Goal: Transaction & Acquisition: Purchase product/service

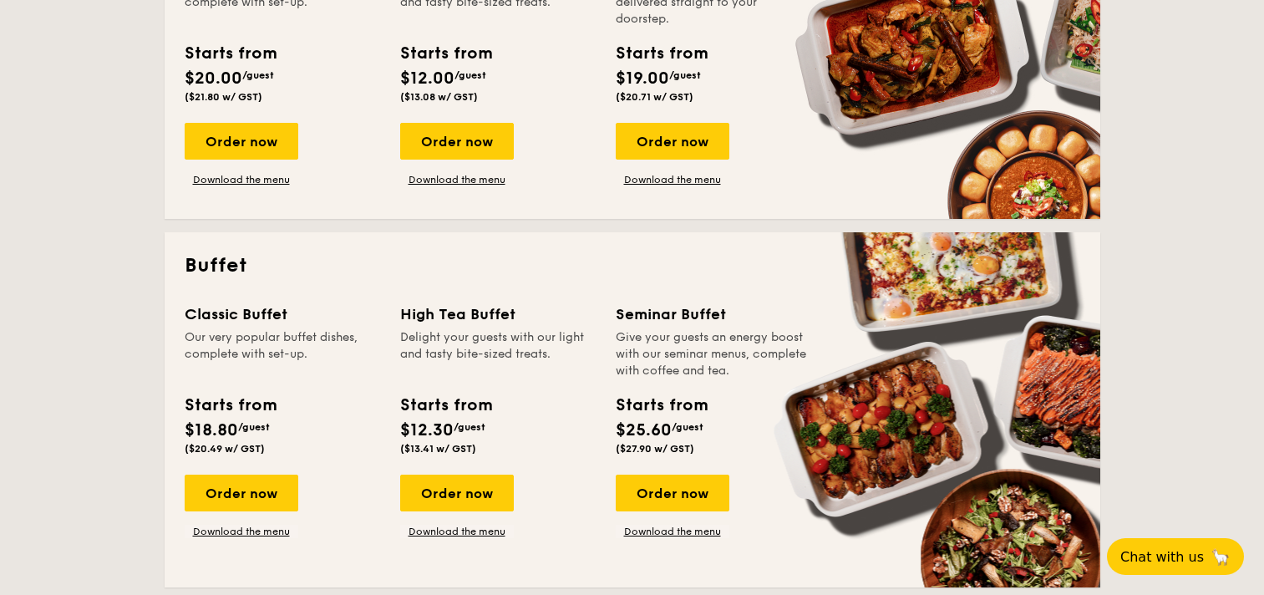
scroll to position [668, 0]
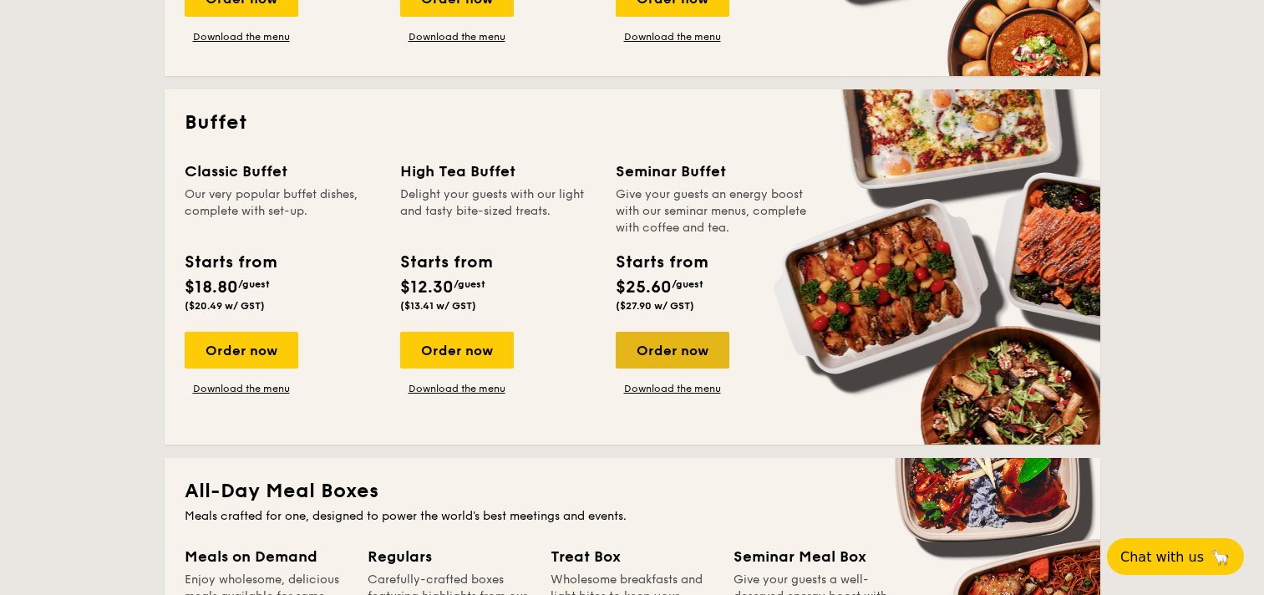
click at [648, 358] on div "Order now" at bounding box center [673, 350] width 114 height 37
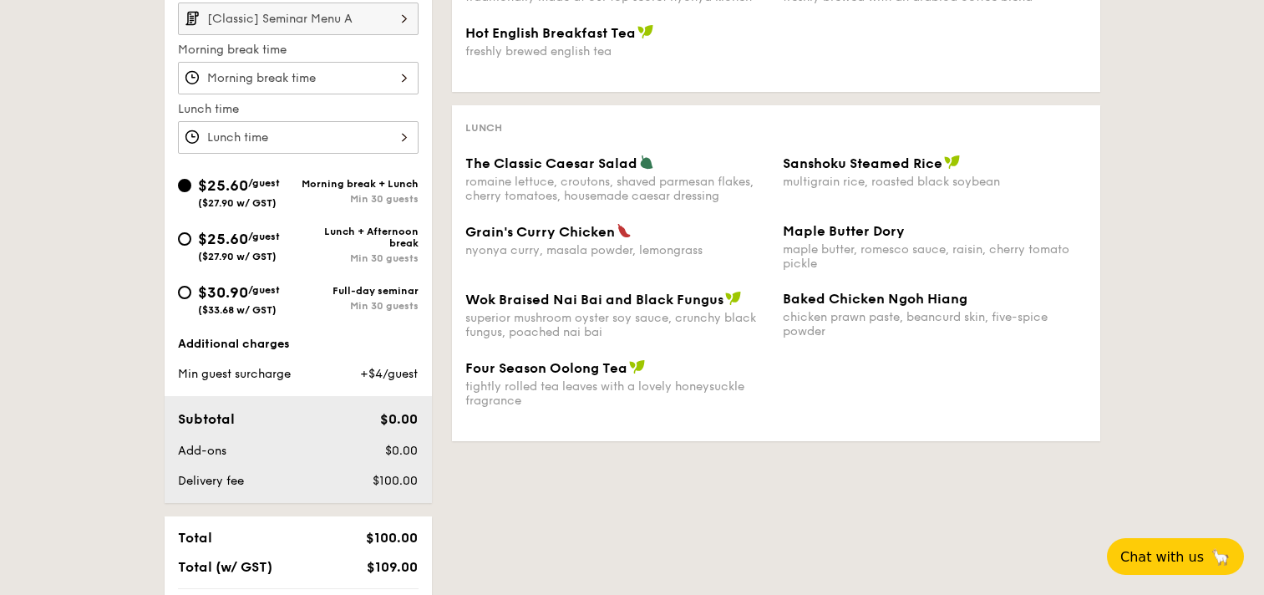
scroll to position [501, 0]
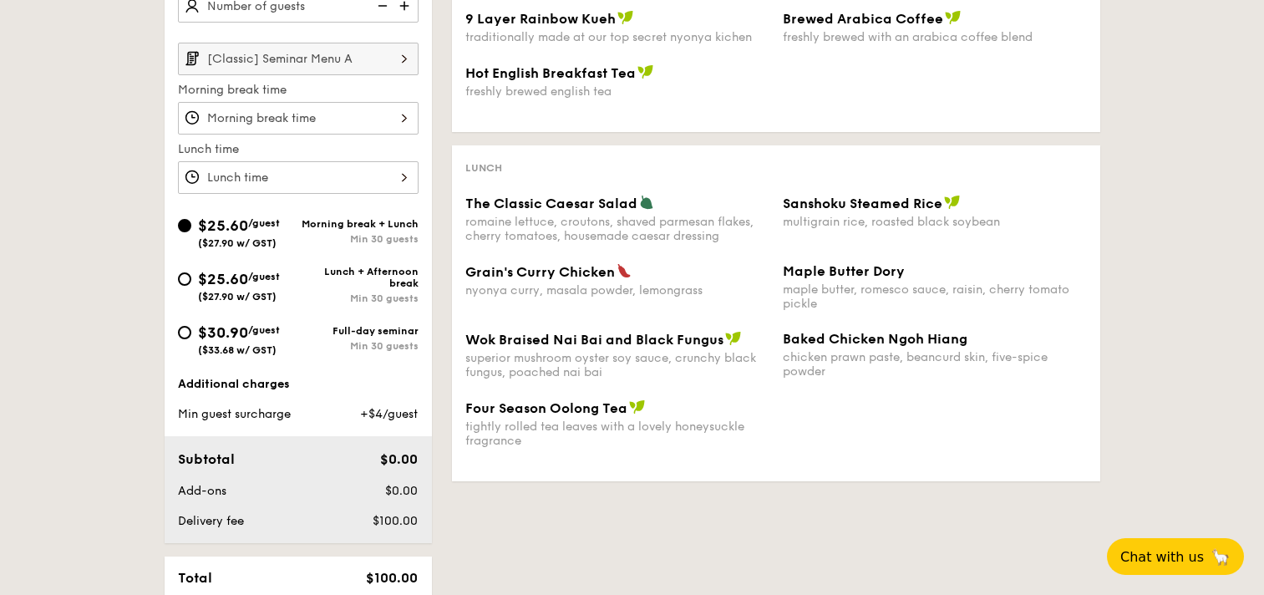
click at [201, 342] on div "$30.90 /guest ($33.68 w/ GST)" at bounding box center [239, 338] width 82 height 35
click at [191, 339] on input "$30.90 /guest ($33.68 w/ GST) Full-day seminar Min 30 guests" at bounding box center [184, 332] width 13 height 13
radio input "true"
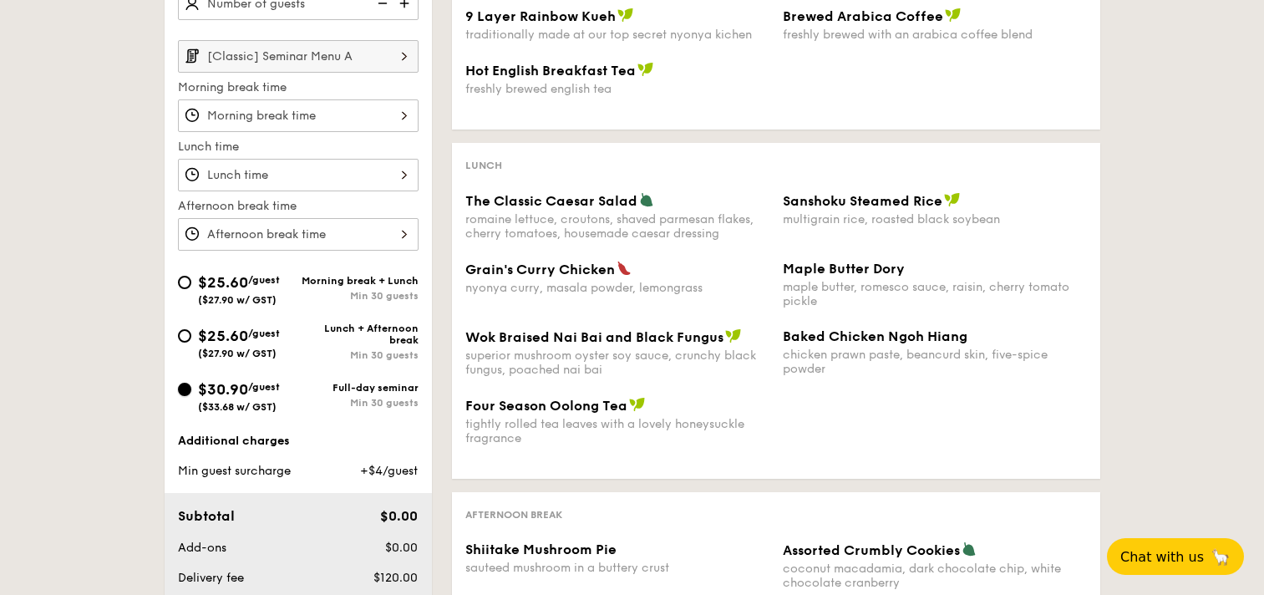
scroll to position [334, 0]
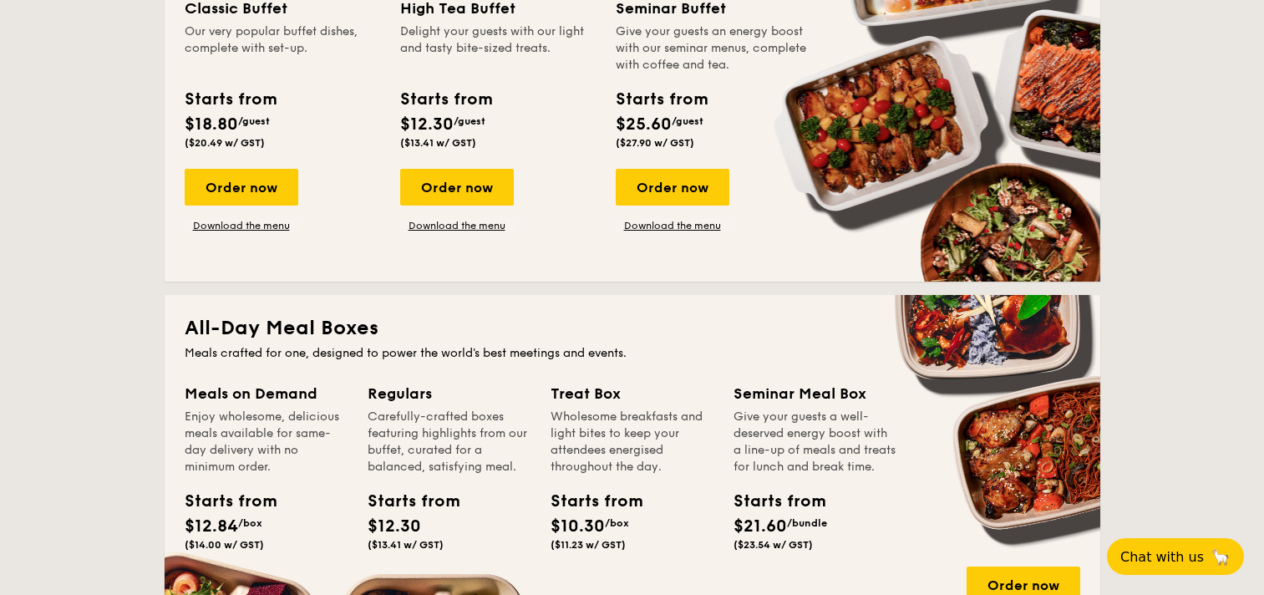
scroll to position [919, 0]
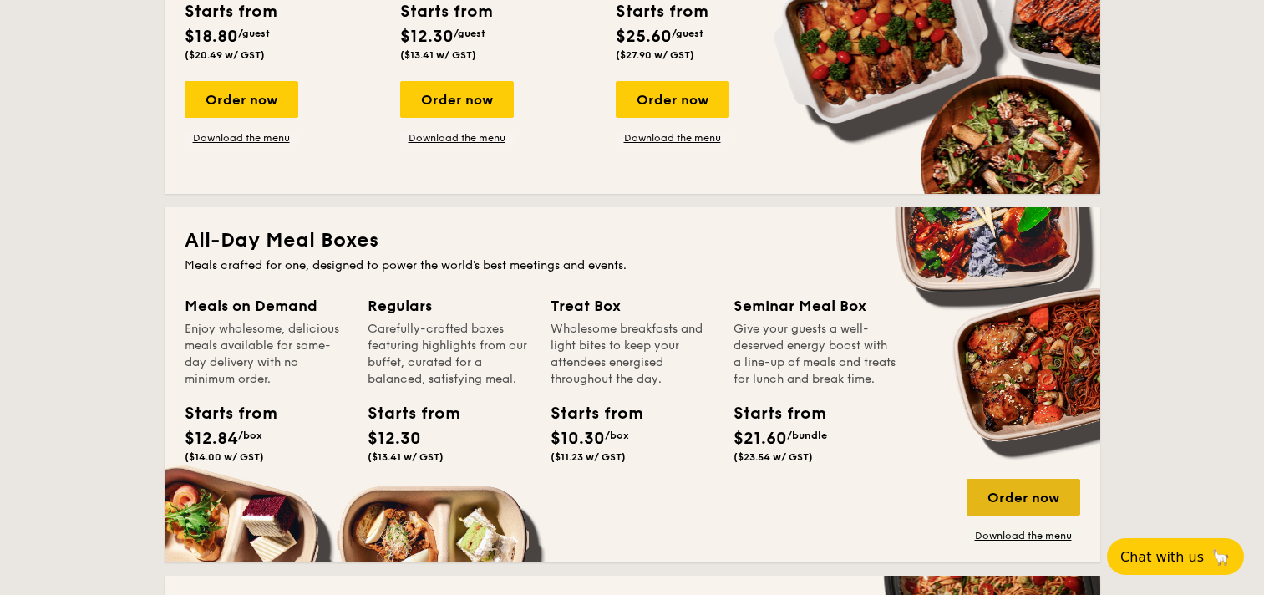
click at [990, 498] on div "Order now" at bounding box center [1024, 497] width 114 height 37
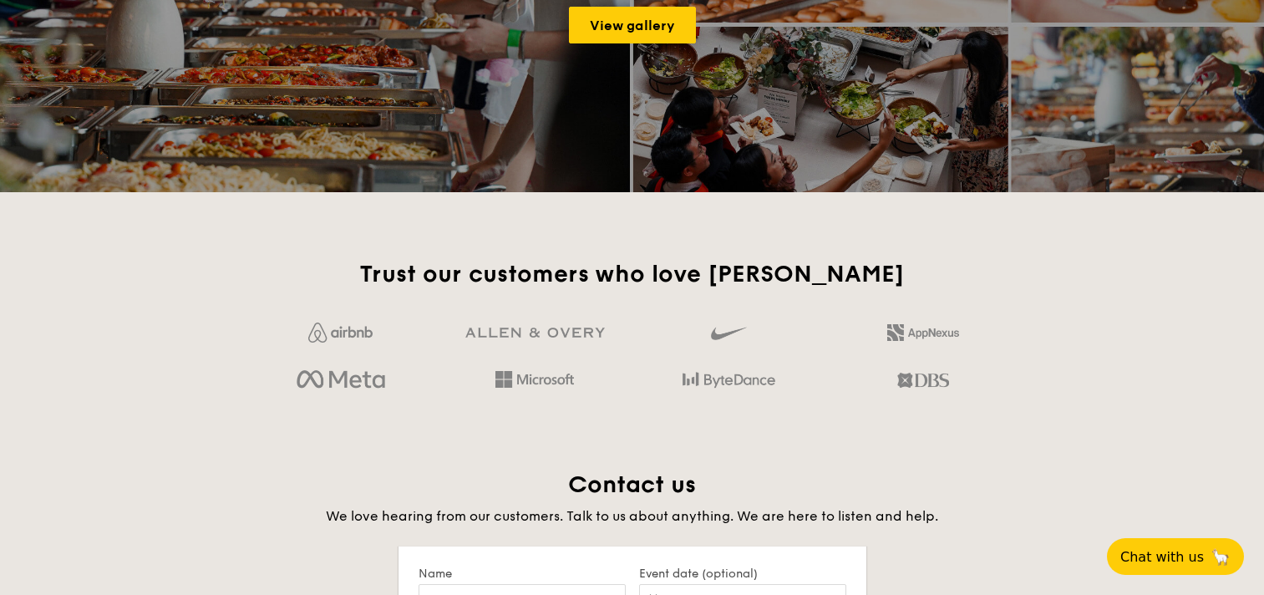
scroll to position [3245, 0]
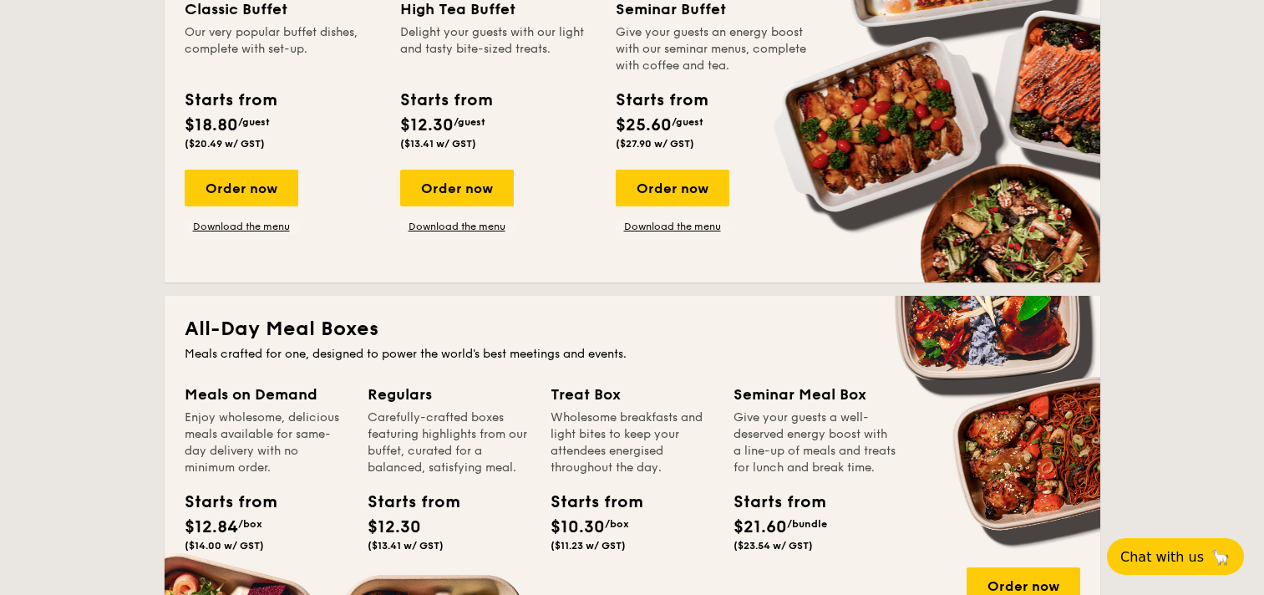
scroll to position [1003, 0]
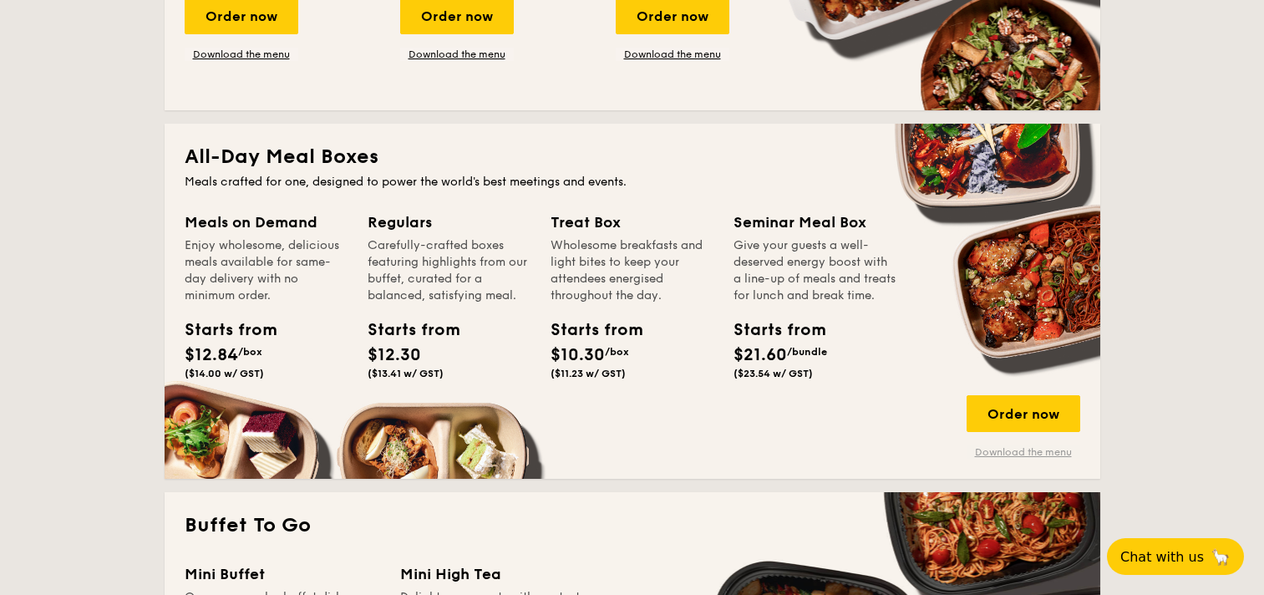
click at [995, 452] on link "Download the menu" at bounding box center [1024, 451] width 114 height 13
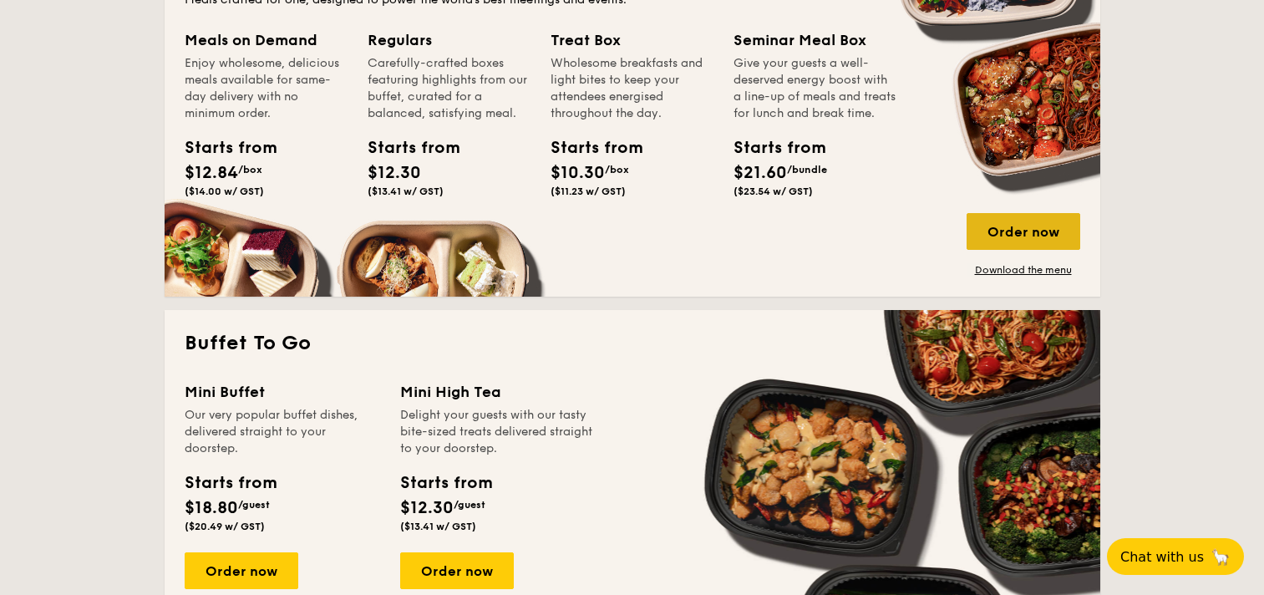
scroll to position [1086, 0]
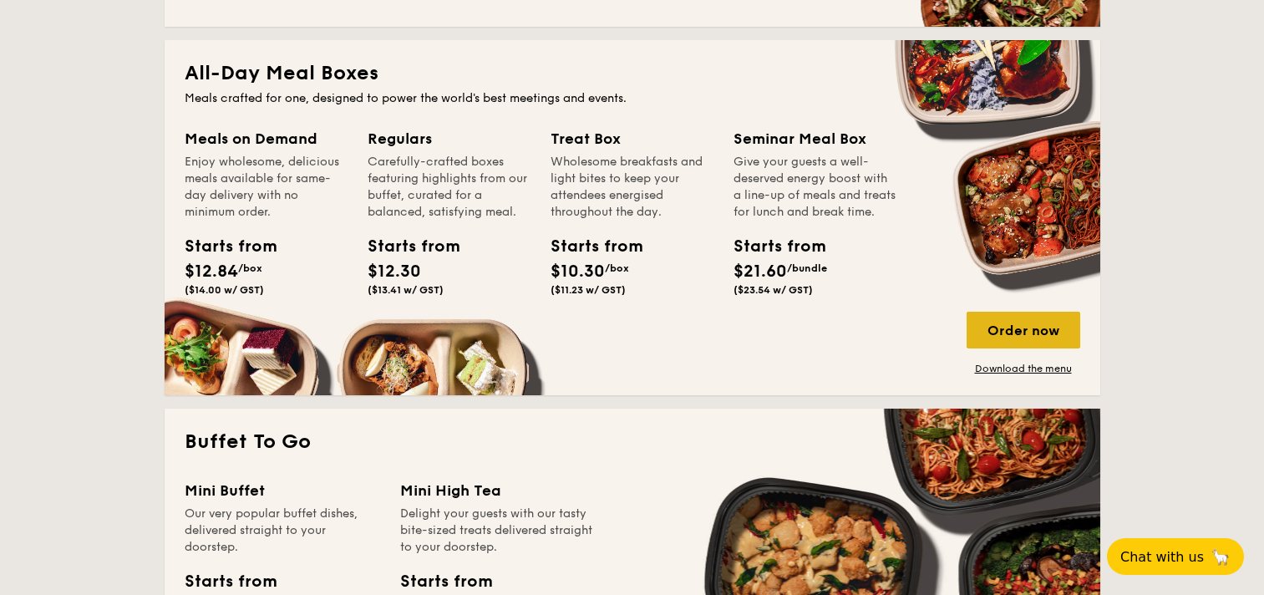
click at [1029, 326] on div "Order now" at bounding box center [1024, 330] width 114 height 37
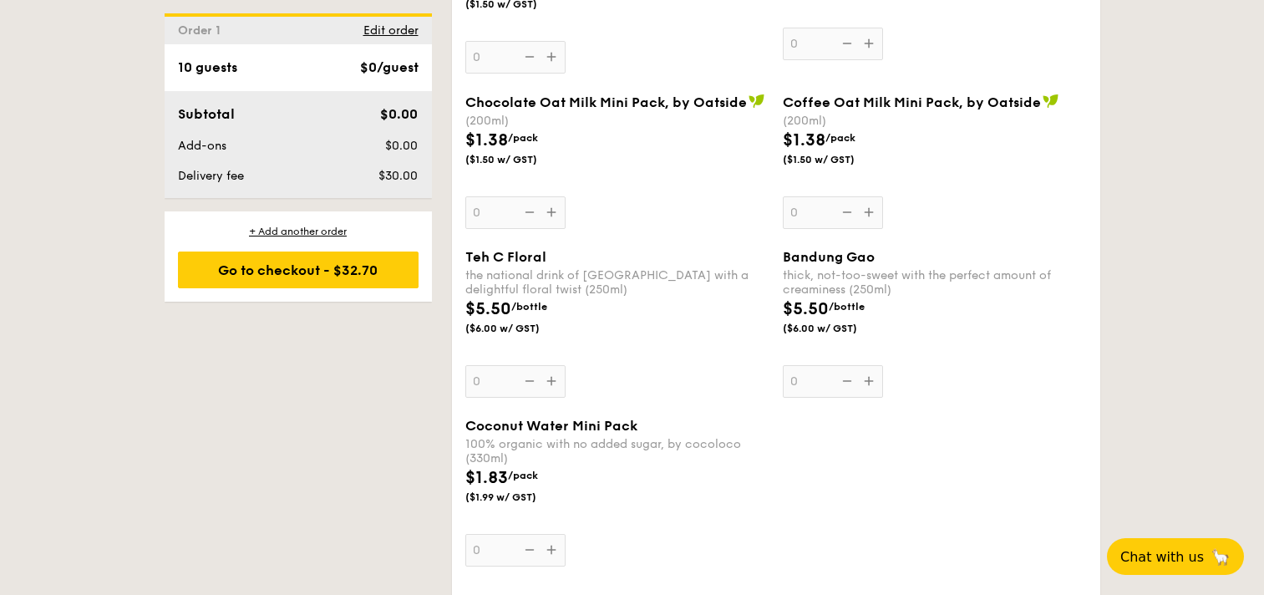
scroll to position [3075, 0]
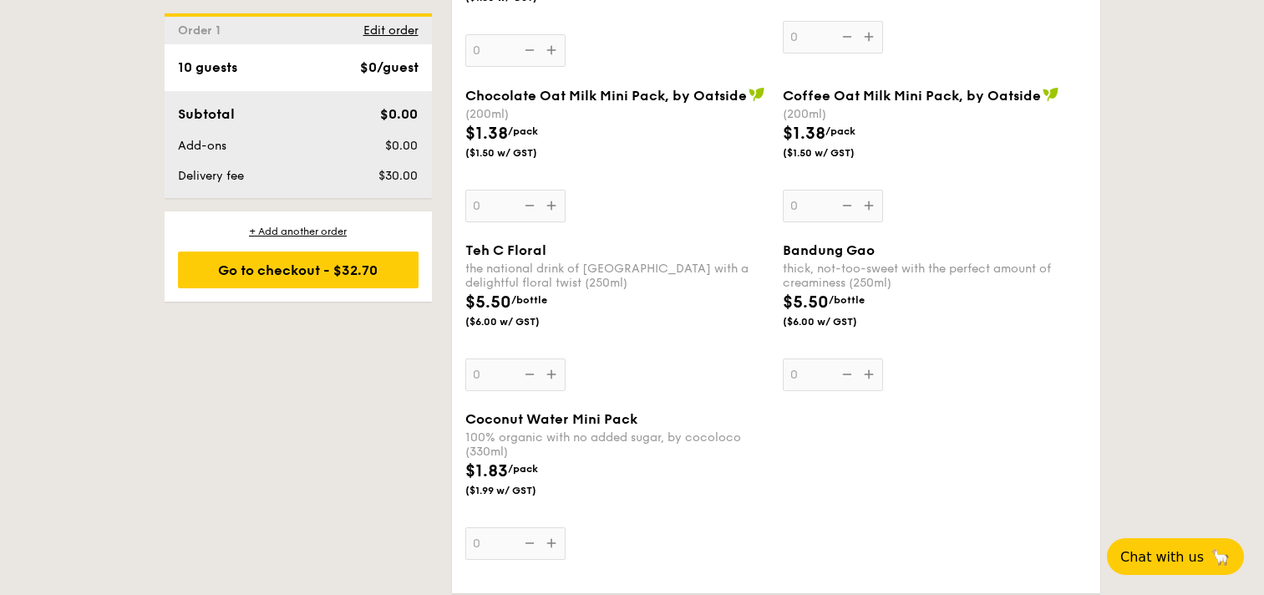
click at [555, 548] on div "Coconut Water Mini Pack 100% organic with no added sugar, by cocoloco (330ml) $…" at bounding box center [617, 485] width 304 height 149
click at [555, 548] on input "0" at bounding box center [515, 543] width 100 height 33
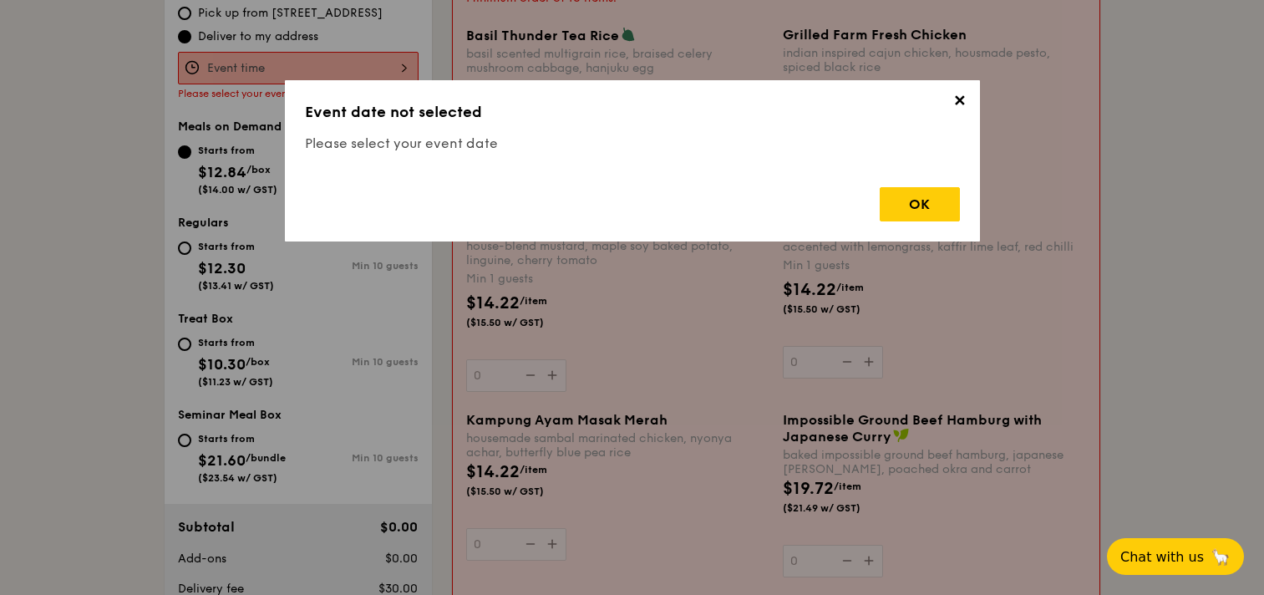
scroll to position [446, 0]
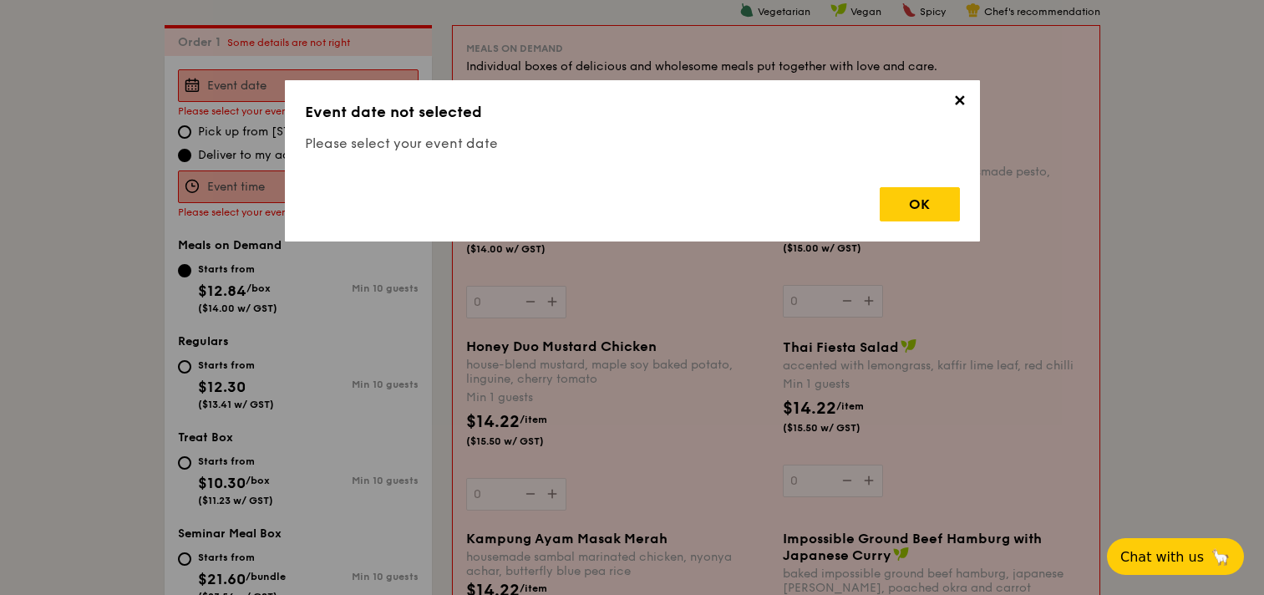
click at [957, 103] on span "✕" at bounding box center [959, 103] width 23 height 23
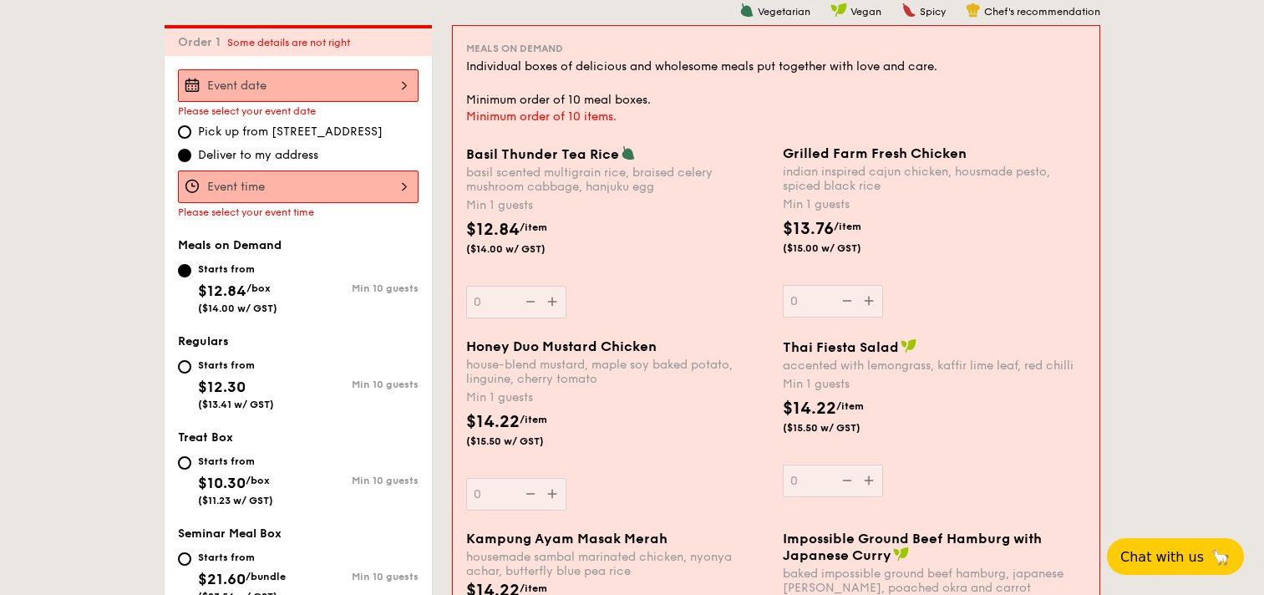
click at [381, 75] on input "Basil Thunder Tea Rice basil scented multigrain rice, braised celery mushroom c…" at bounding box center [298, 85] width 241 height 33
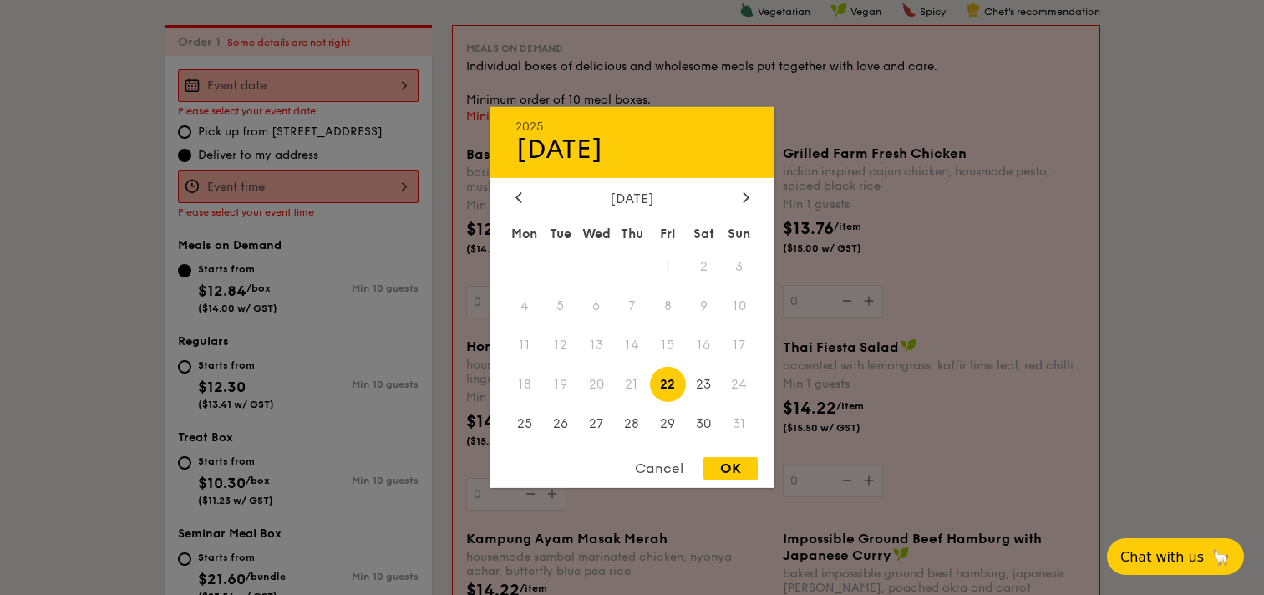
click at [732, 201] on div "August 2025" at bounding box center [632, 198] width 234 height 16
click at [739, 200] on div at bounding box center [746, 198] width 15 height 16
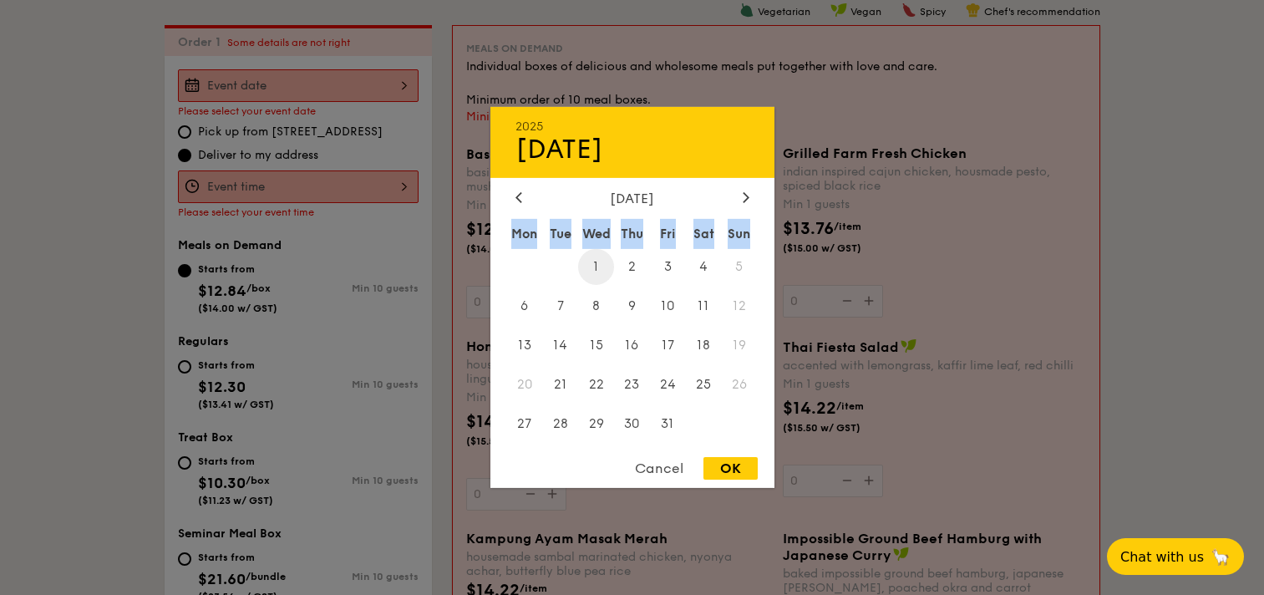
click at [602, 266] on span "1" at bounding box center [596, 267] width 36 height 36
click at [715, 470] on div "OK" at bounding box center [730, 468] width 54 height 23
type input "[DATE]"
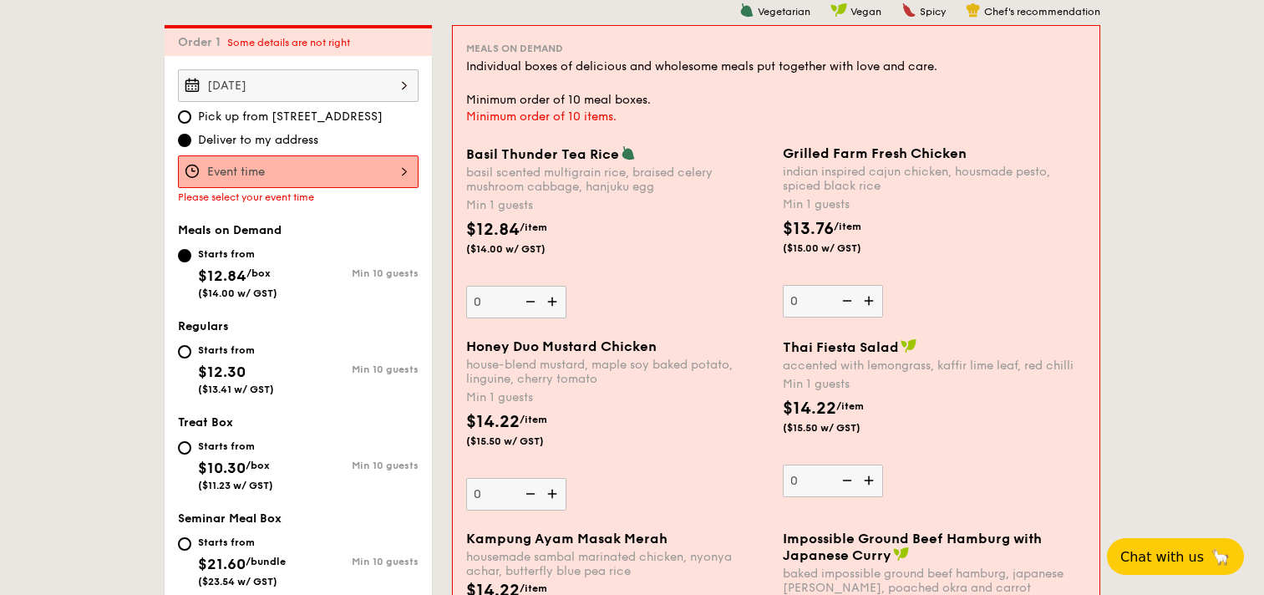
click at [324, 179] on input "Basil Thunder Tea Rice basil scented multigrain rice, braised celery mushroom c…" at bounding box center [298, 171] width 241 height 33
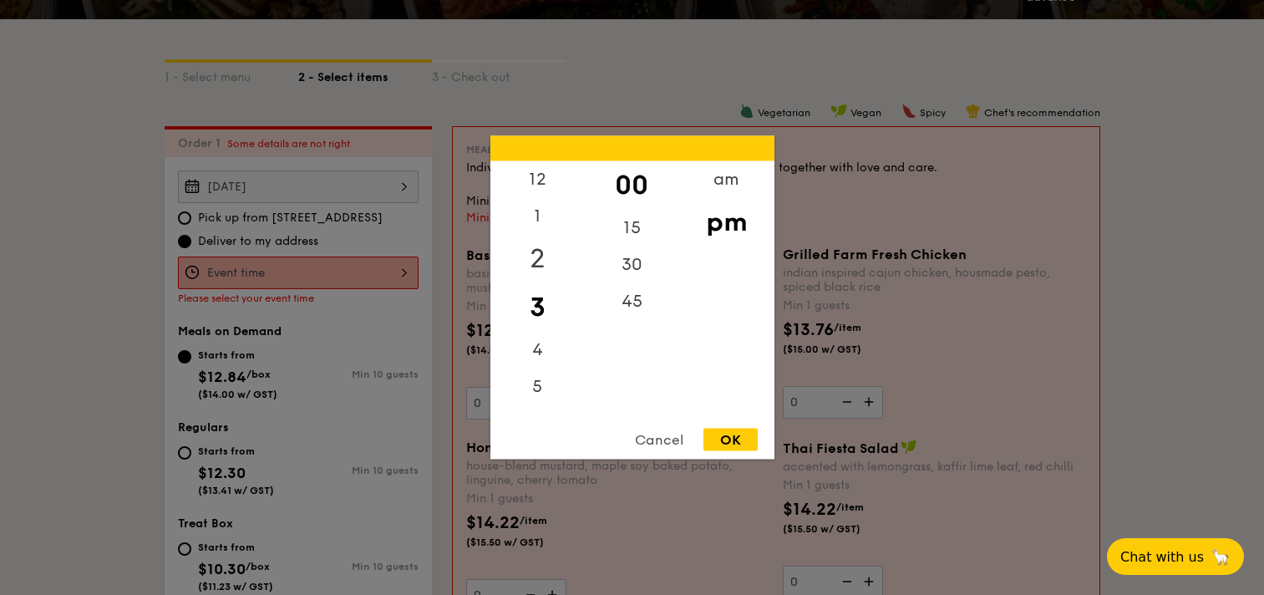
scroll to position [362, 0]
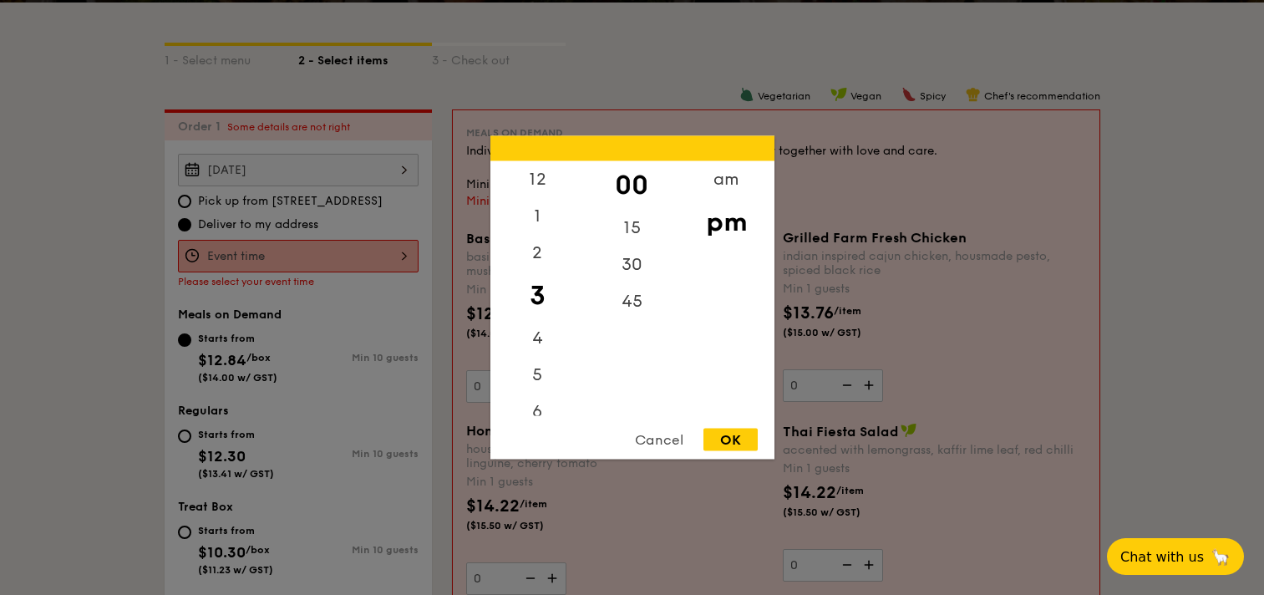
click at [669, 449] on div "Cancel" at bounding box center [659, 440] width 82 height 23
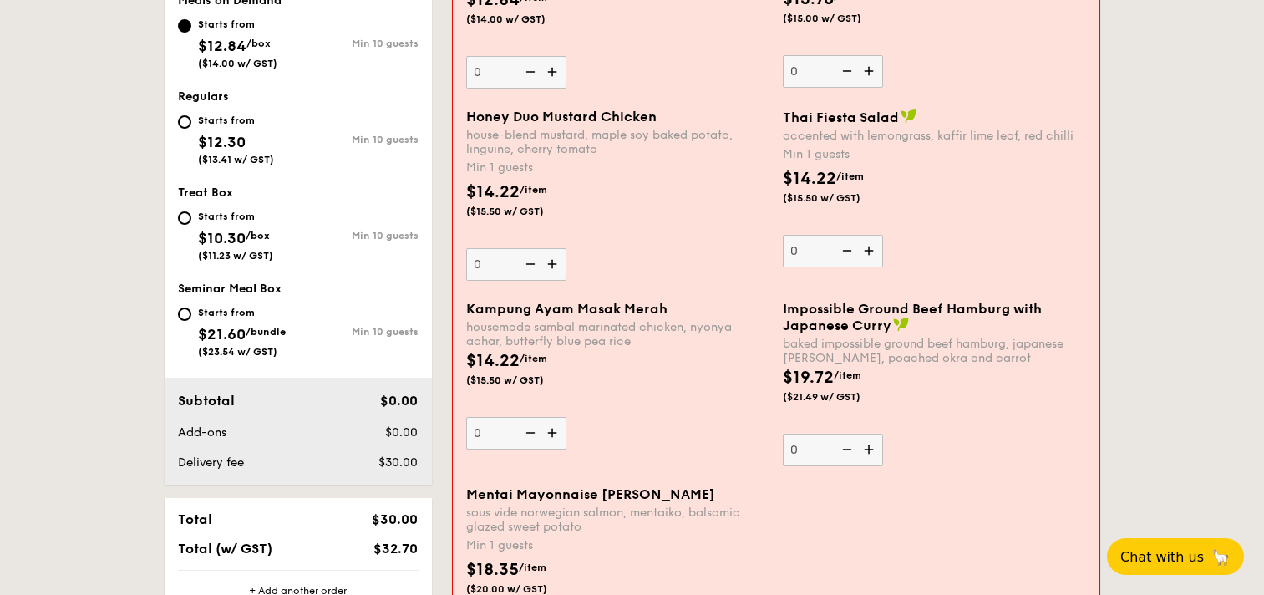
scroll to position [697, 0]
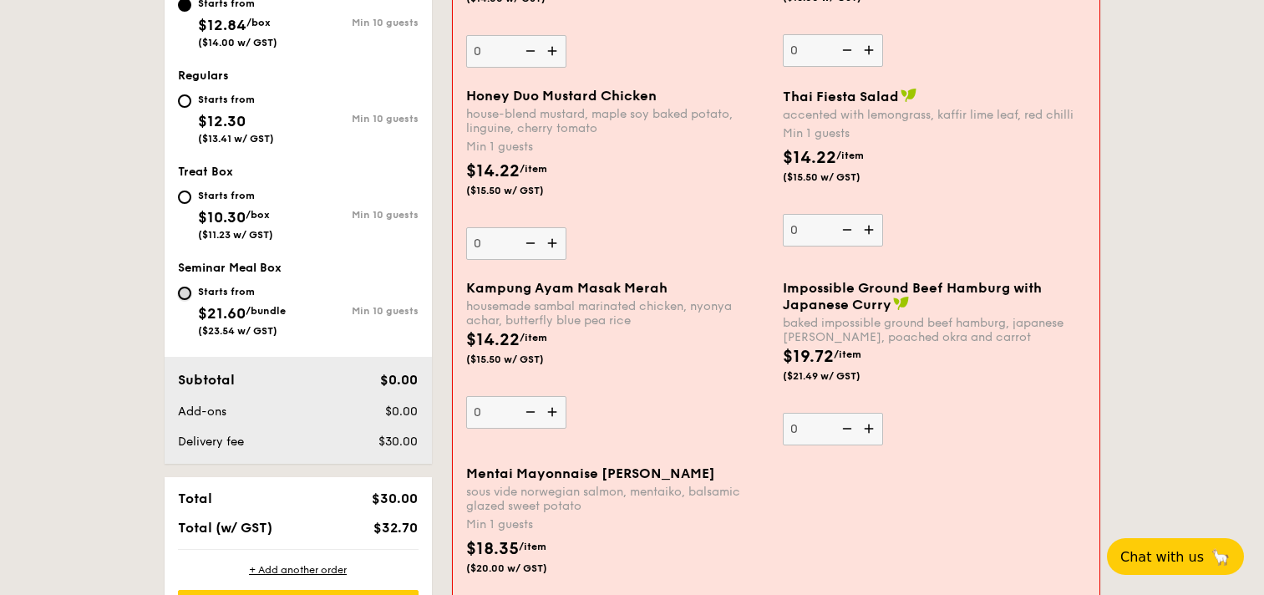
click at [187, 295] on input "Starts from $21.60 /bundle ($23.54 w/ GST) Min 10 guests" at bounding box center [184, 293] width 13 height 13
radio input "true"
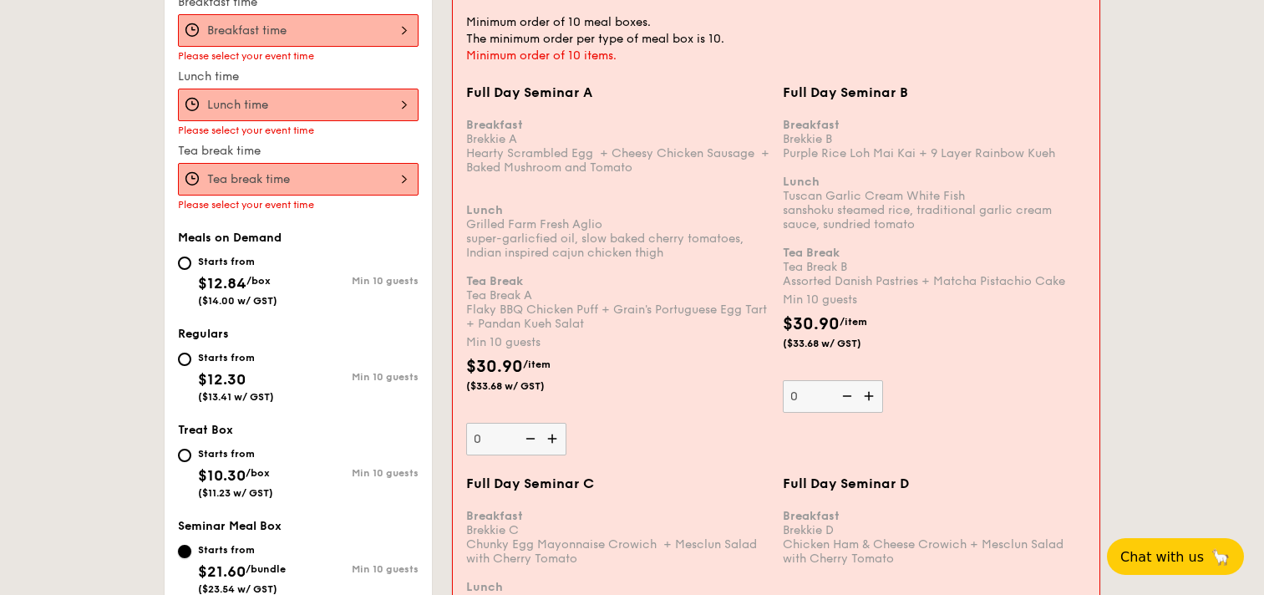
scroll to position [496, 0]
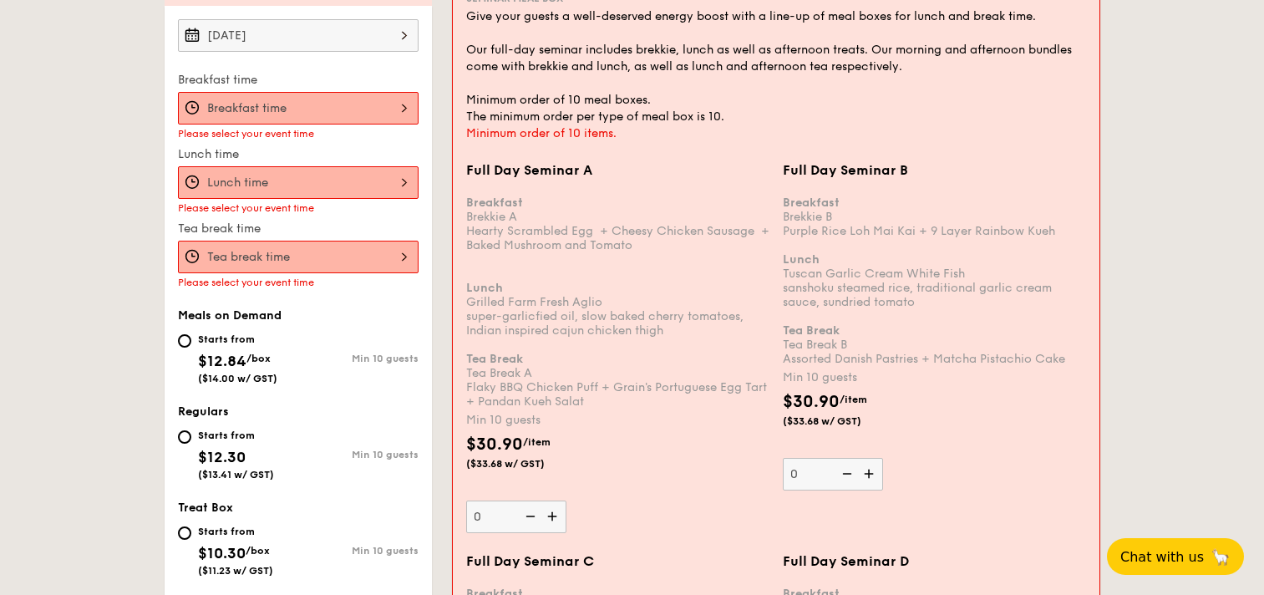
click at [345, 110] on input "Full Day Seminar A Breakfast Brekkie A Hearty Scrambled Egg  + Cheesy Chicken S…" at bounding box center [298, 108] width 241 height 33
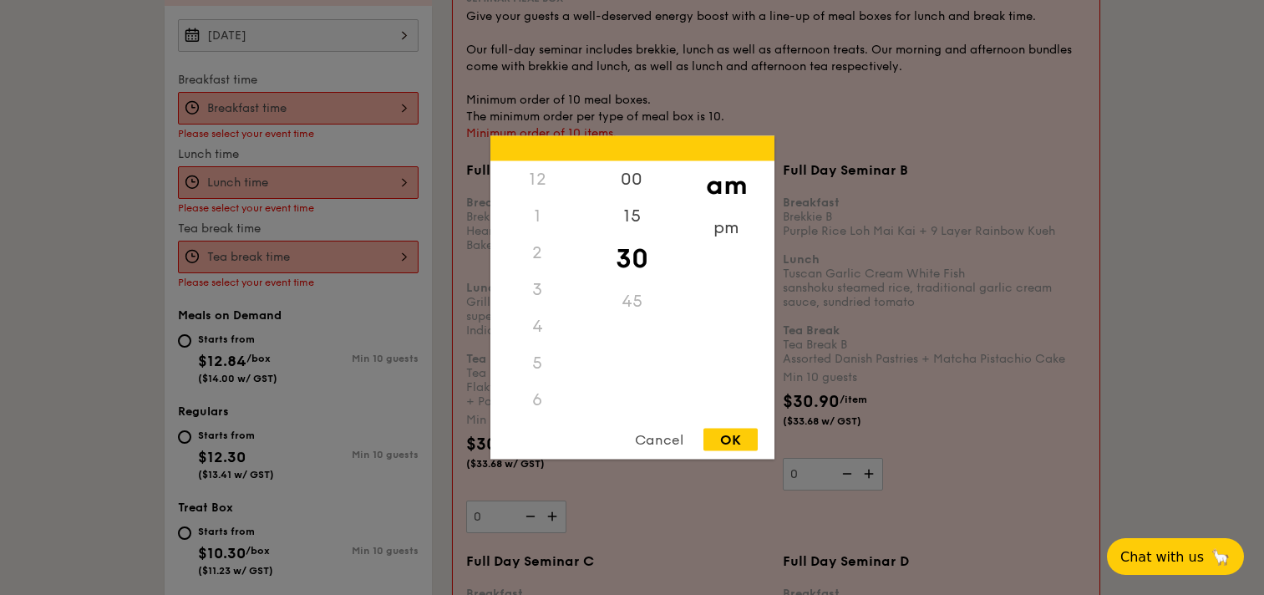
scroll to position [184, 0]
click at [552, 328] on div "9" at bounding box center [537, 332] width 94 height 48
click at [723, 439] on div "OK" at bounding box center [730, 440] width 54 height 23
type input "9:30AM"
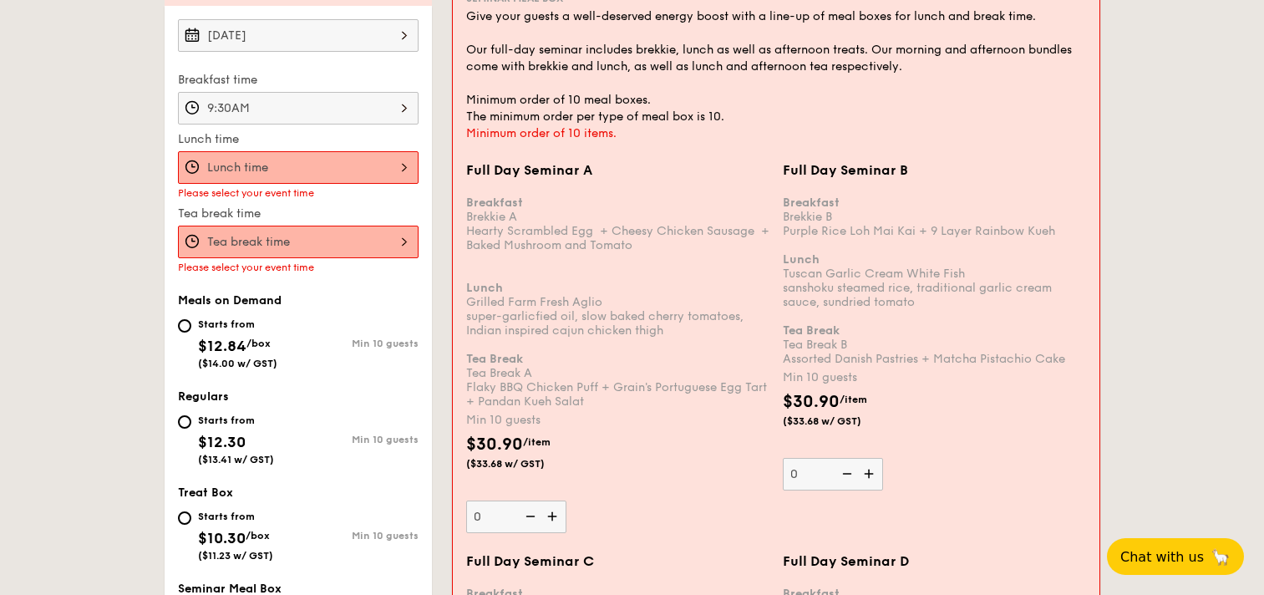
click at [365, 176] on input "Full Day Seminar A Breakfast Brekkie A Hearty Scrambled Egg  + Cheesy Chicken S…" at bounding box center [298, 167] width 241 height 33
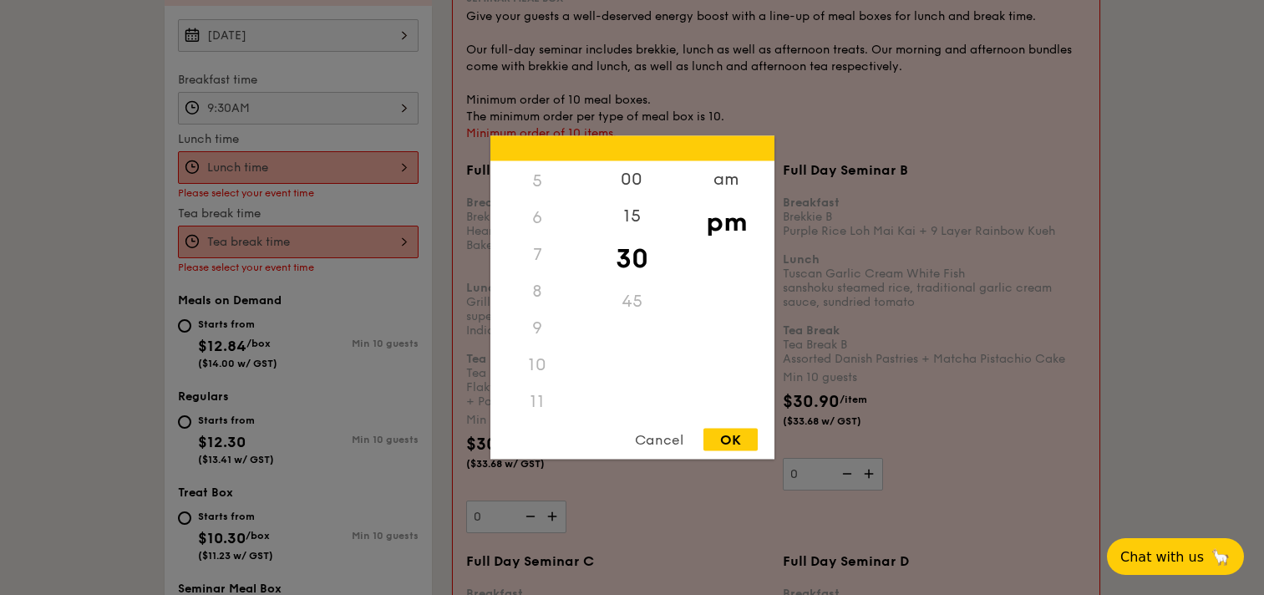
scroll to position [198, 0]
click at [526, 367] on div "10" at bounding box center [537, 361] width 94 height 37
click at [537, 367] on div "10" at bounding box center [537, 361] width 94 height 37
click at [537, 358] on div "10" at bounding box center [537, 361] width 94 height 37
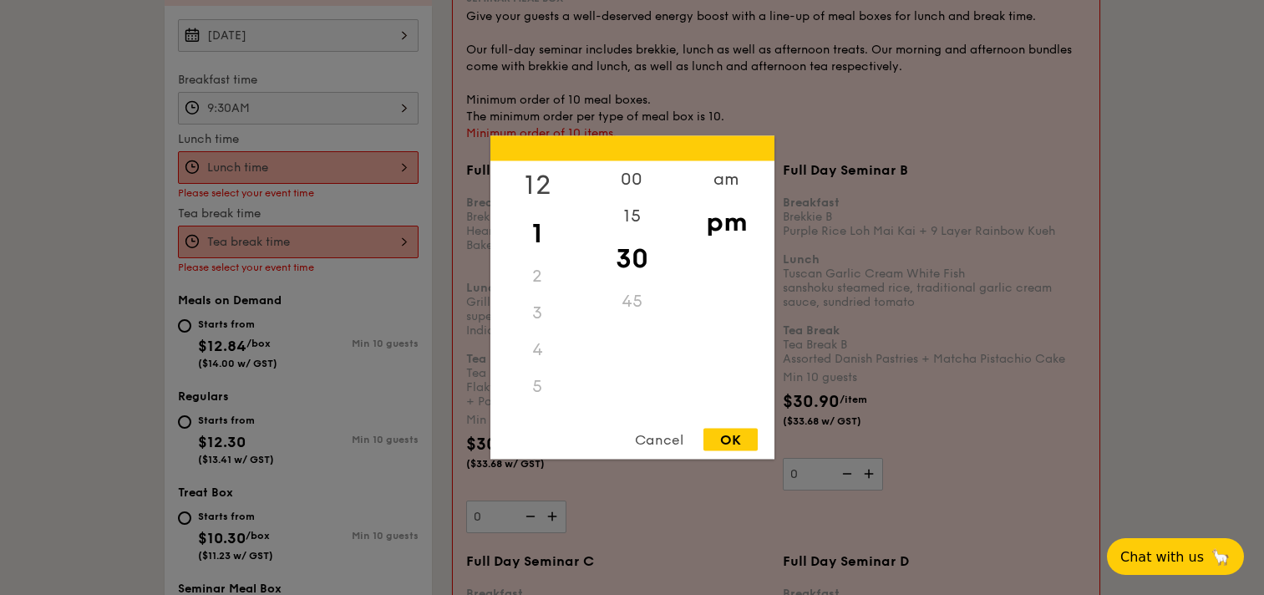
click at [540, 183] on div "12" at bounding box center [537, 185] width 94 height 48
click at [729, 441] on div "OK" at bounding box center [730, 440] width 54 height 23
type input "12:30PM"
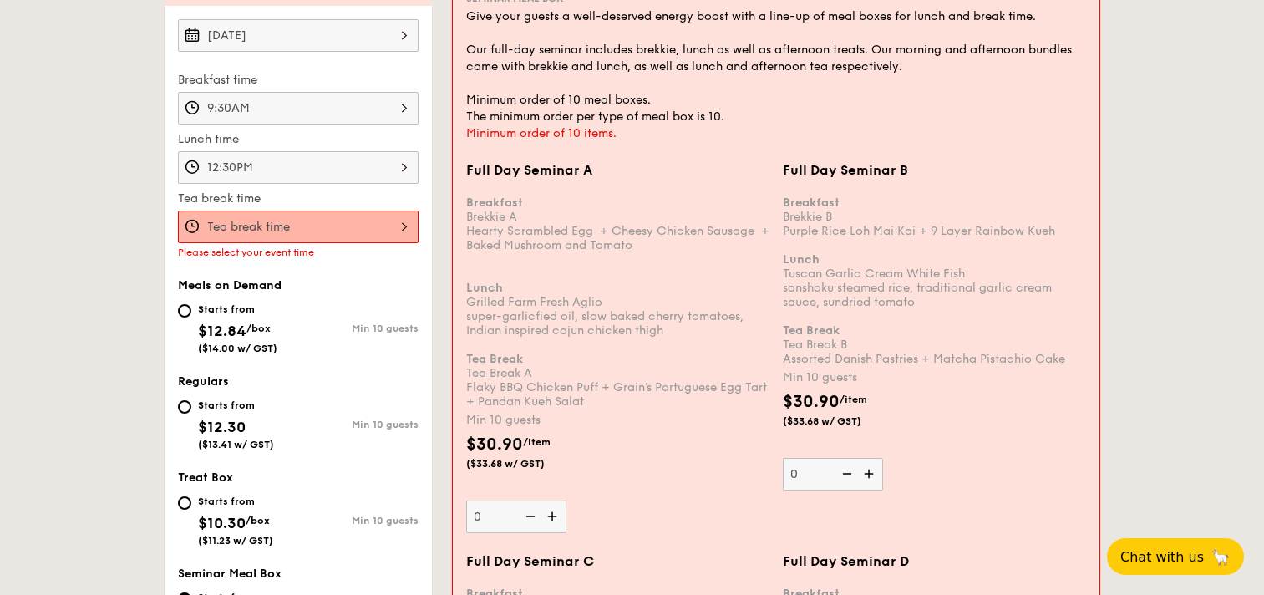
click at [375, 234] on input "Full Day Seminar A Breakfast Brekkie A Hearty Scrambled Egg  + Cheesy Chicken S…" at bounding box center [298, 227] width 241 height 33
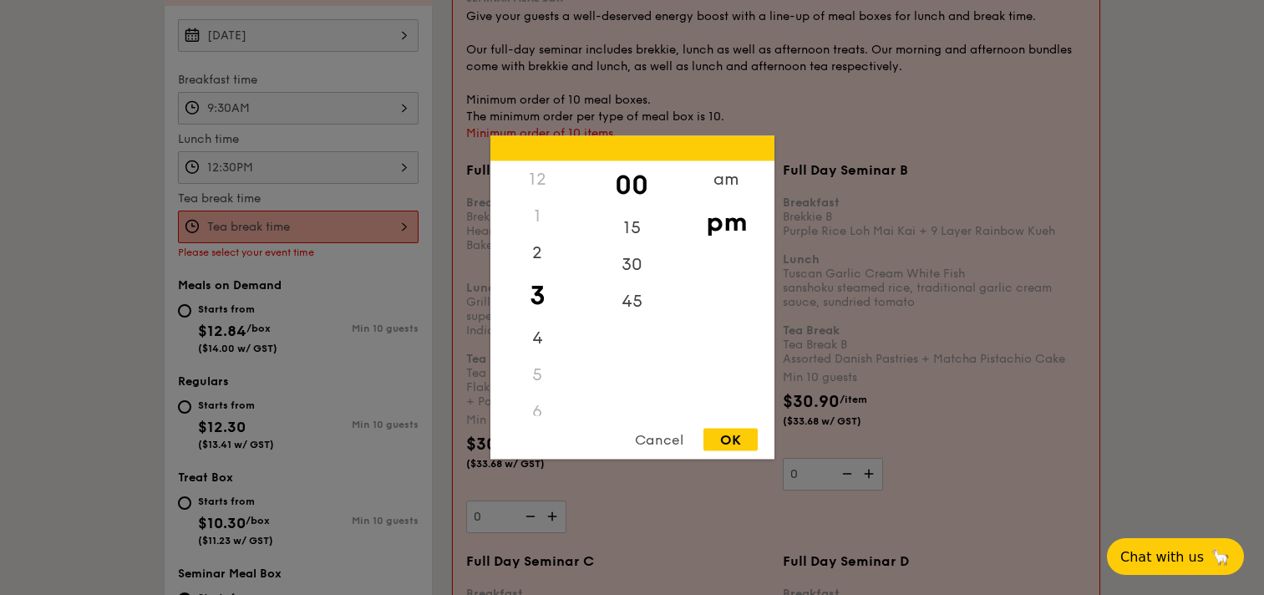
click at [541, 311] on div "3" at bounding box center [537, 296] width 94 height 48
click at [627, 270] on div "30" at bounding box center [632, 270] width 94 height 48
click at [727, 451] on div "Cancel OK" at bounding box center [632, 444] width 284 height 31
click at [729, 446] on div "OK" at bounding box center [730, 440] width 54 height 23
type input "3:30PM"
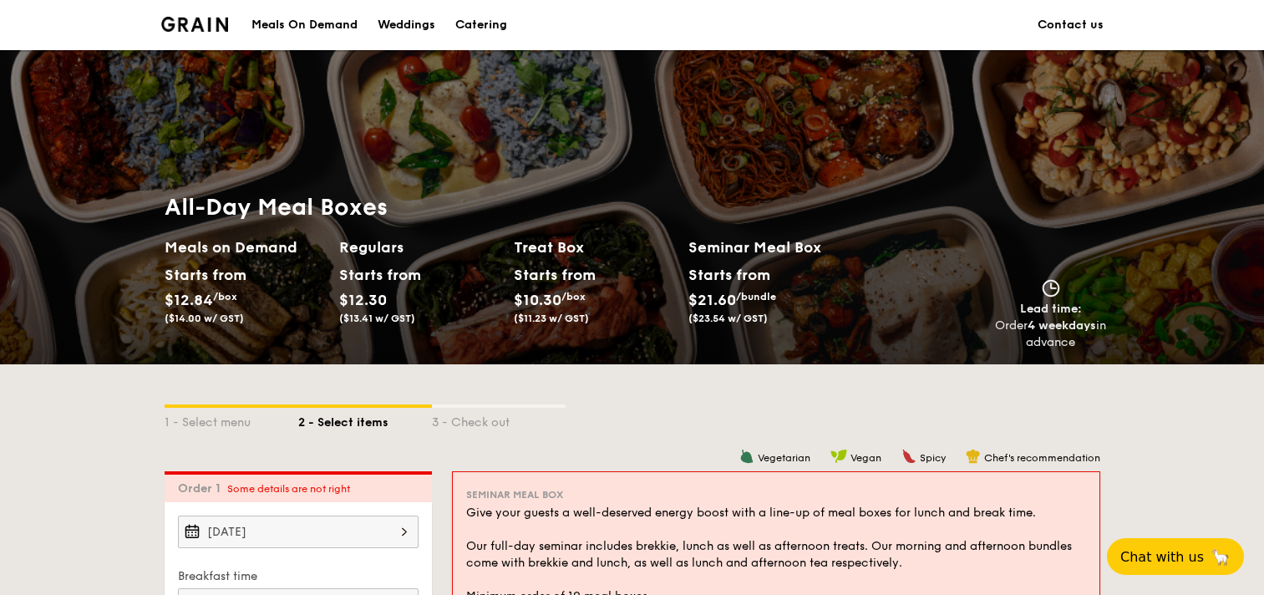
scroll to position [503, 0]
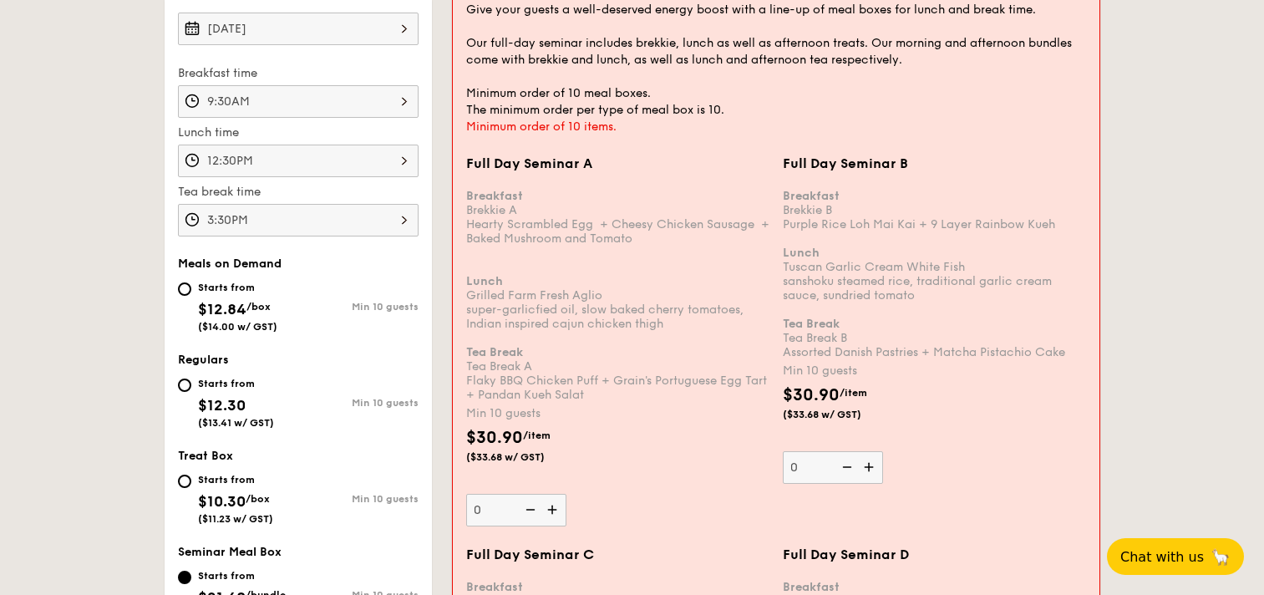
click at [548, 505] on img at bounding box center [553, 510] width 25 height 32
click at [548, 505] on input "0" at bounding box center [516, 510] width 100 height 33
click at [548, 505] on img at bounding box center [553, 510] width 25 height 32
click at [548, 505] on input "10" at bounding box center [516, 510] width 100 height 33
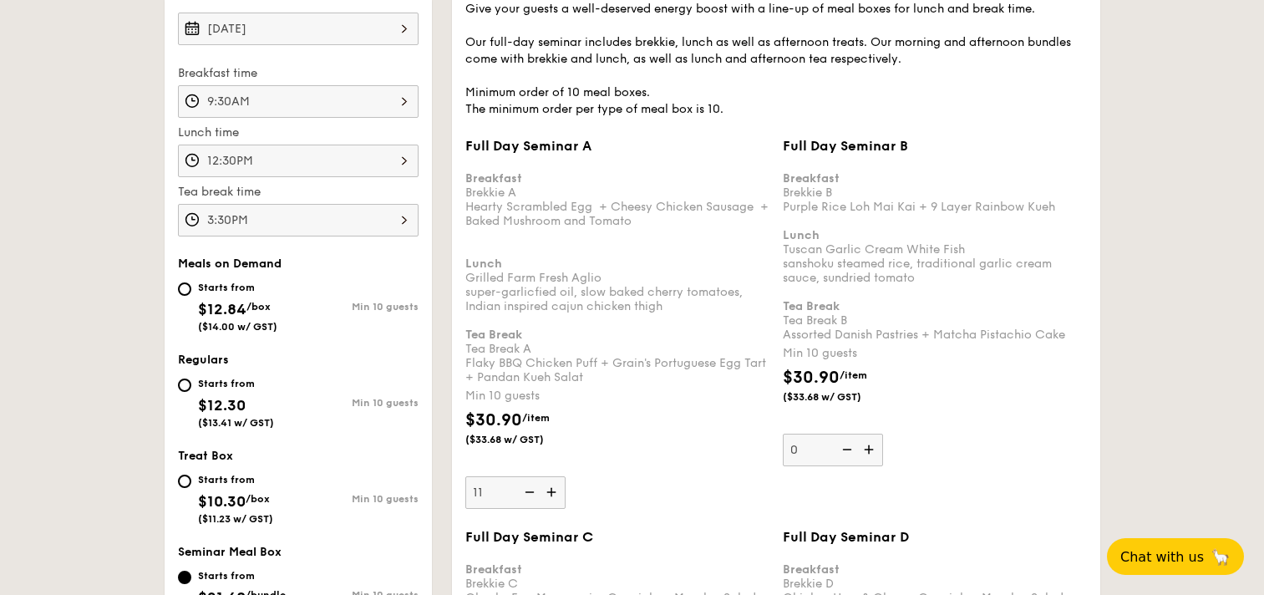
click at [560, 491] on img at bounding box center [553, 492] width 25 height 32
click at [560, 491] on input "11" at bounding box center [515, 492] width 100 height 33
click at [556, 491] on img at bounding box center [553, 492] width 25 height 32
click at [556, 491] on input "12" at bounding box center [515, 492] width 100 height 33
click at [556, 491] on img at bounding box center [553, 492] width 25 height 32
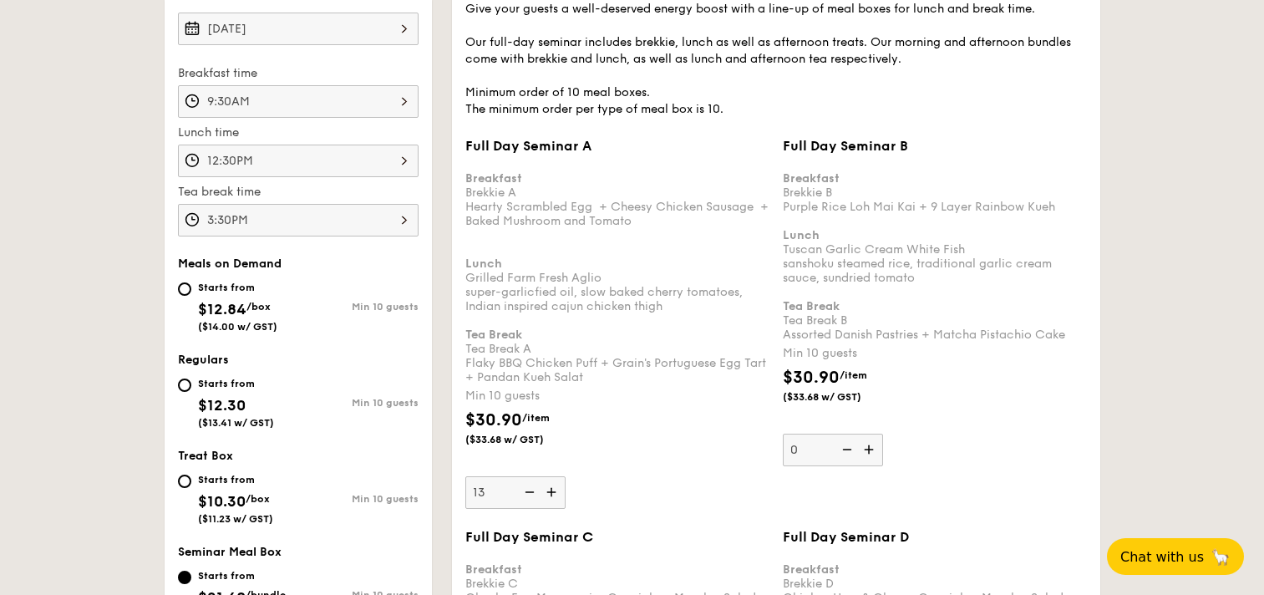
click at [556, 491] on input "13" at bounding box center [515, 492] width 100 height 33
click at [556, 491] on img at bounding box center [553, 492] width 25 height 32
click at [556, 491] on input "14" at bounding box center [515, 492] width 100 height 33
type input "15"
click at [597, 404] on div "Min 10 guests" at bounding box center [617, 396] width 304 height 17
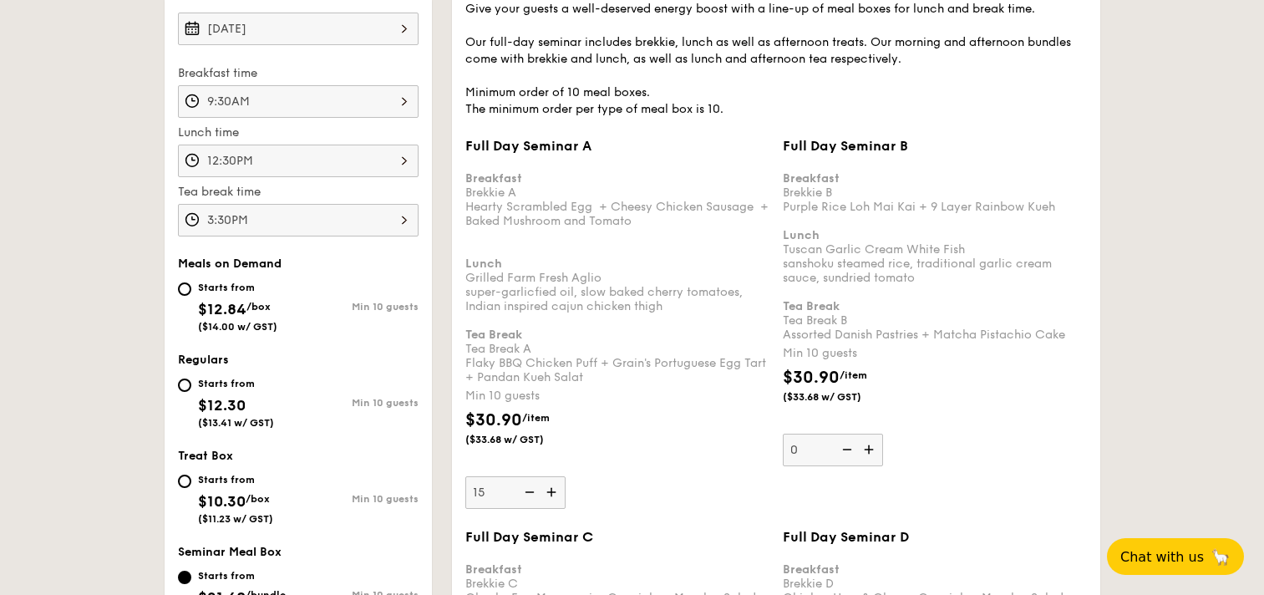
click at [566, 476] on input "15" at bounding box center [515, 492] width 100 height 33
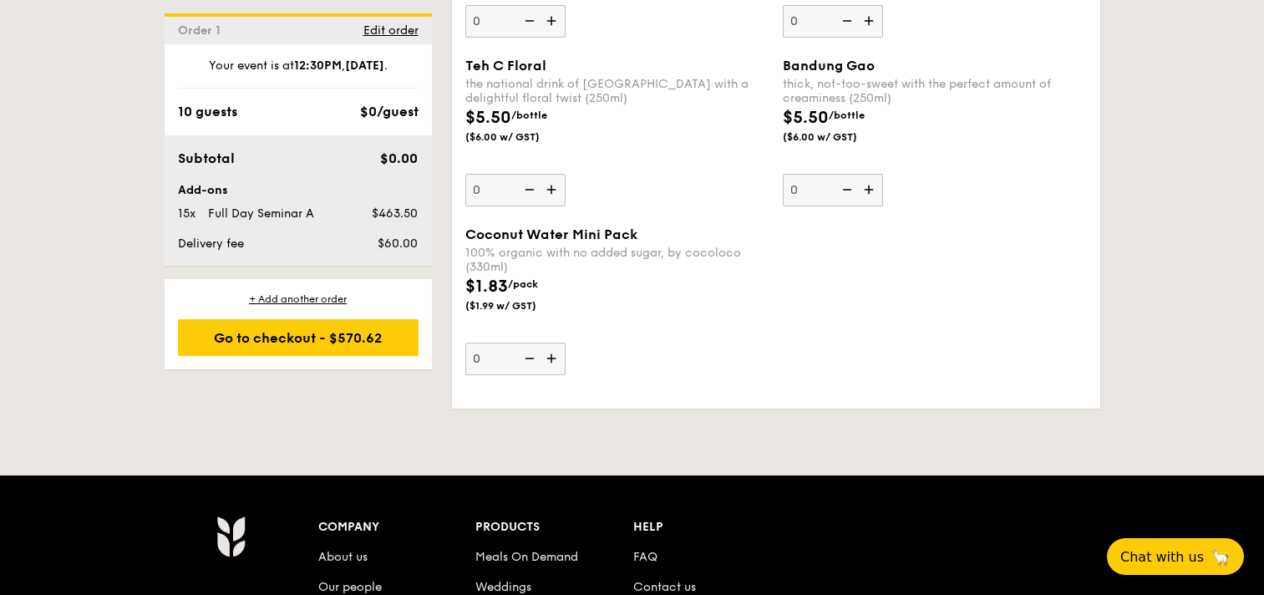
scroll to position [5624, 0]
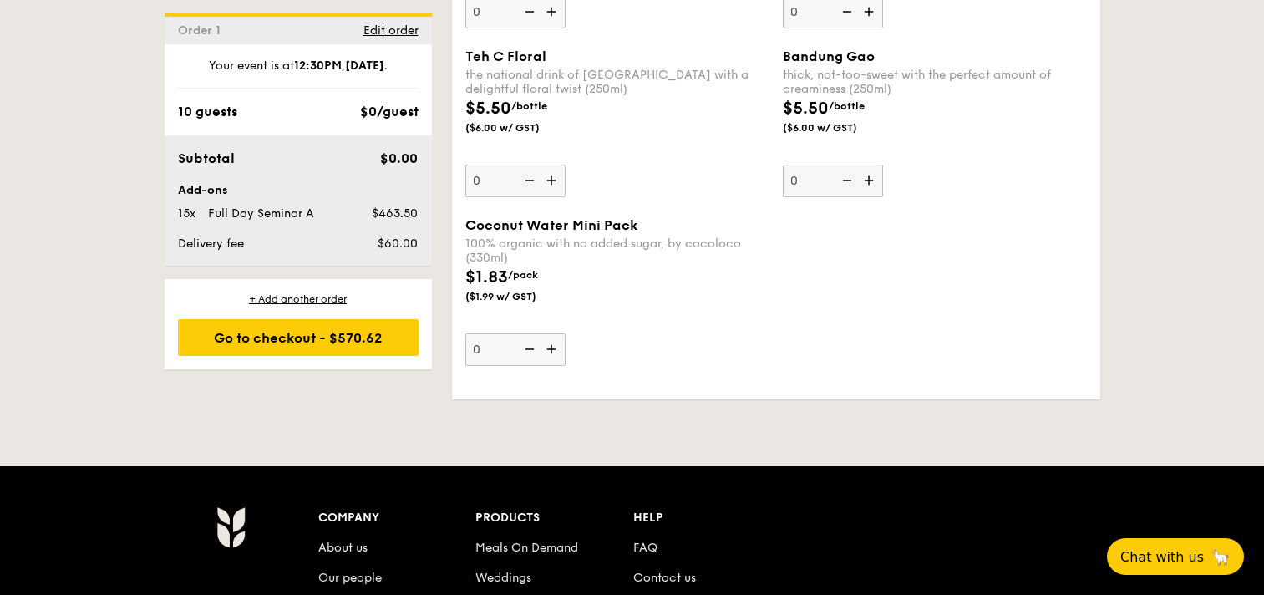
click at [507, 353] on input "0" at bounding box center [515, 349] width 100 height 33
click at [550, 348] on img at bounding box center [553, 349] width 25 height 32
click at [550, 348] on input "0" at bounding box center [515, 349] width 100 height 33
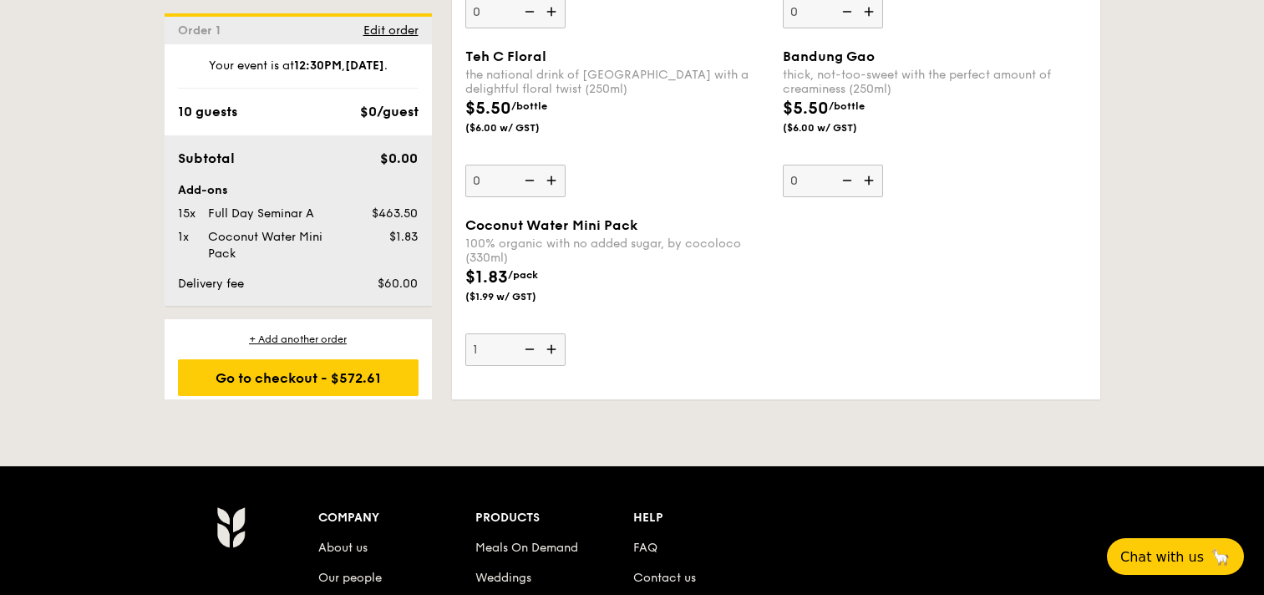
click at [550, 348] on img at bounding box center [553, 349] width 25 height 32
click at [550, 348] on input "1" at bounding box center [515, 349] width 100 height 33
type input "2"
type input "15"
click at [652, 318] on div "$1.83 /pack ($1.99 w/ GST)" at bounding box center [617, 294] width 317 height 58
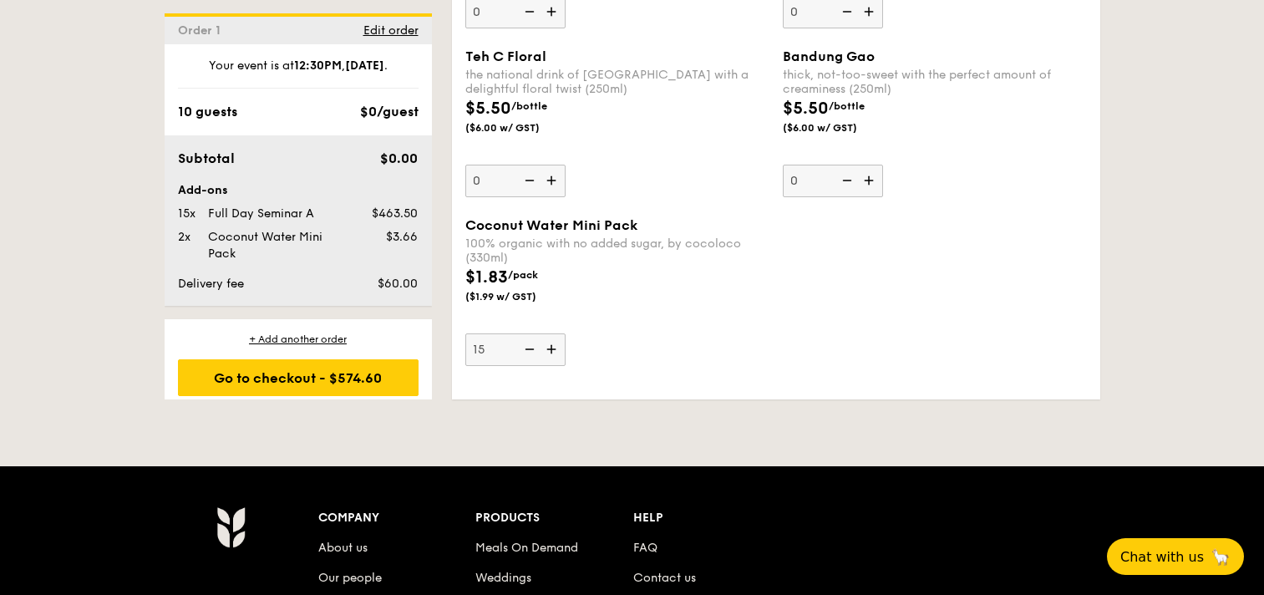
click at [566, 333] on input "15" at bounding box center [515, 349] width 100 height 33
click at [613, 269] on div "$1.83 /pack ($1.99 w/ GST)" at bounding box center [617, 294] width 317 height 58
click at [566, 333] on input "15" at bounding box center [515, 349] width 100 height 33
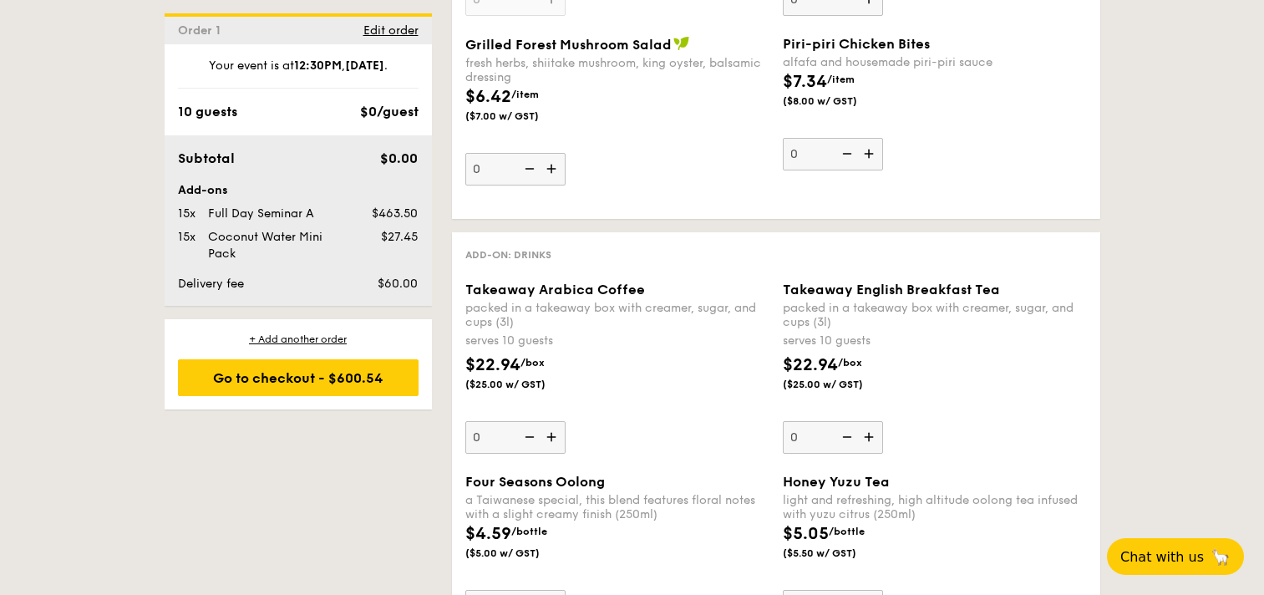
scroll to position [4365, 0]
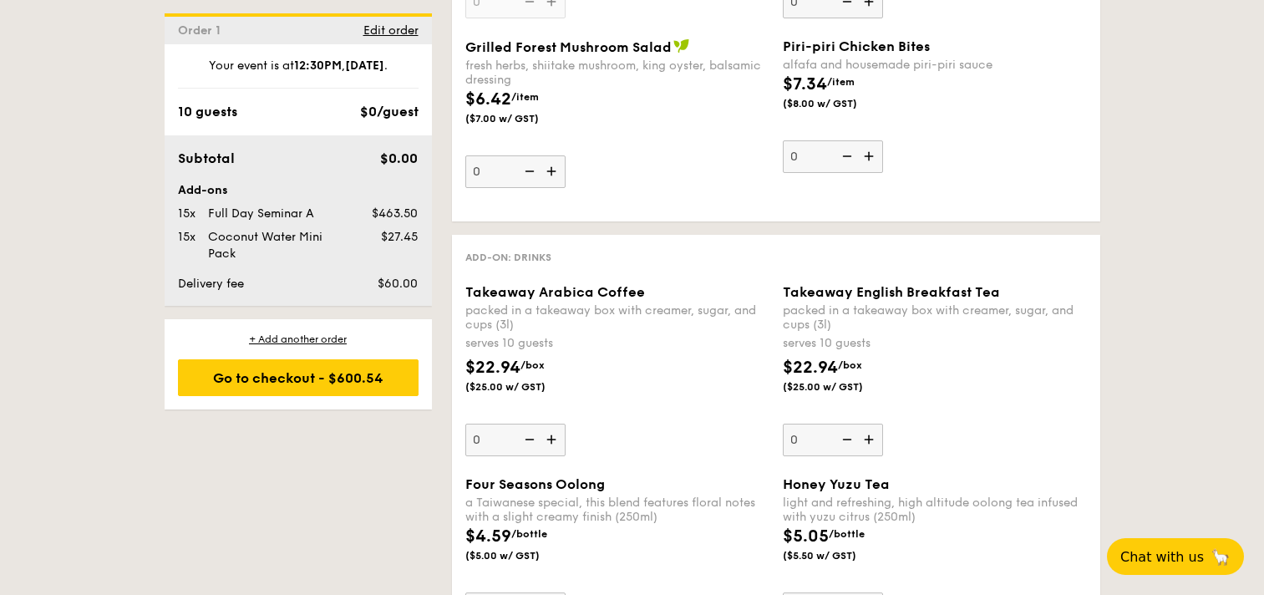
click at [545, 434] on img at bounding box center [553, 440] width 25 height 32
click at [545, 434] on input "0" at bounding box center [515, 440] width 100 height 33
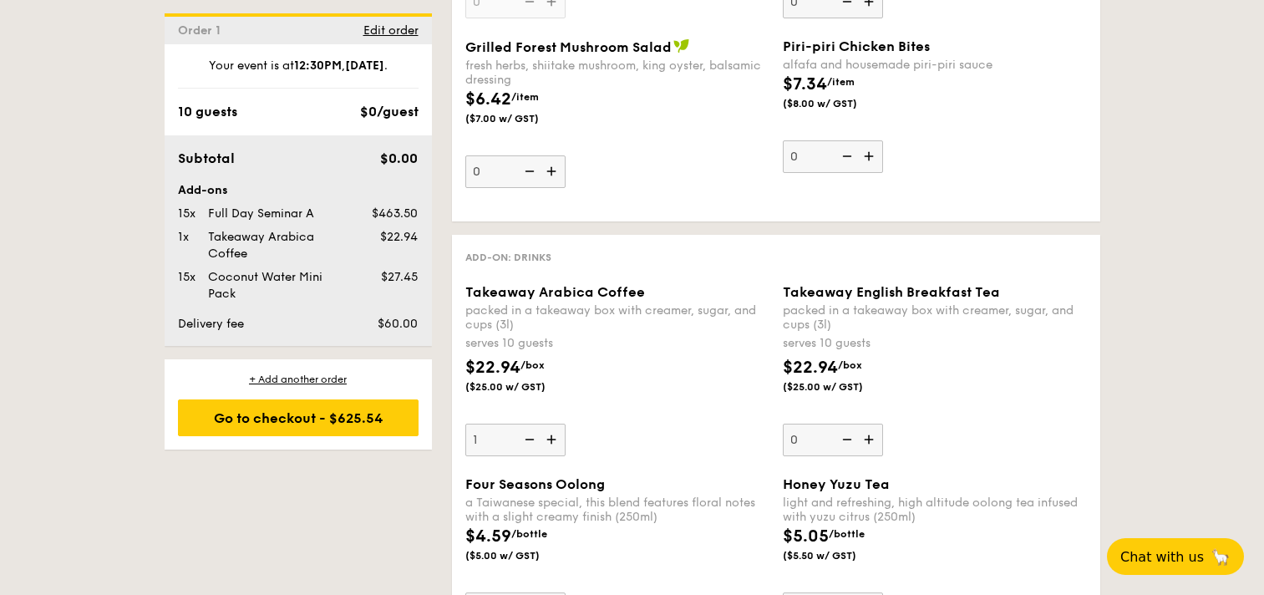
click at [545, 434] on img at bounding box center [553, 440] width 25 height 32
click at [545, 434] on input "1" at bounding box center [515, 440] width 100 height 33
type input "2"
click at [866, 439] on img at bounding box center [870, 440] width 25 height 32
click at [866, 439] on input "0" at bounding box center [833, 440] width 100 height 33
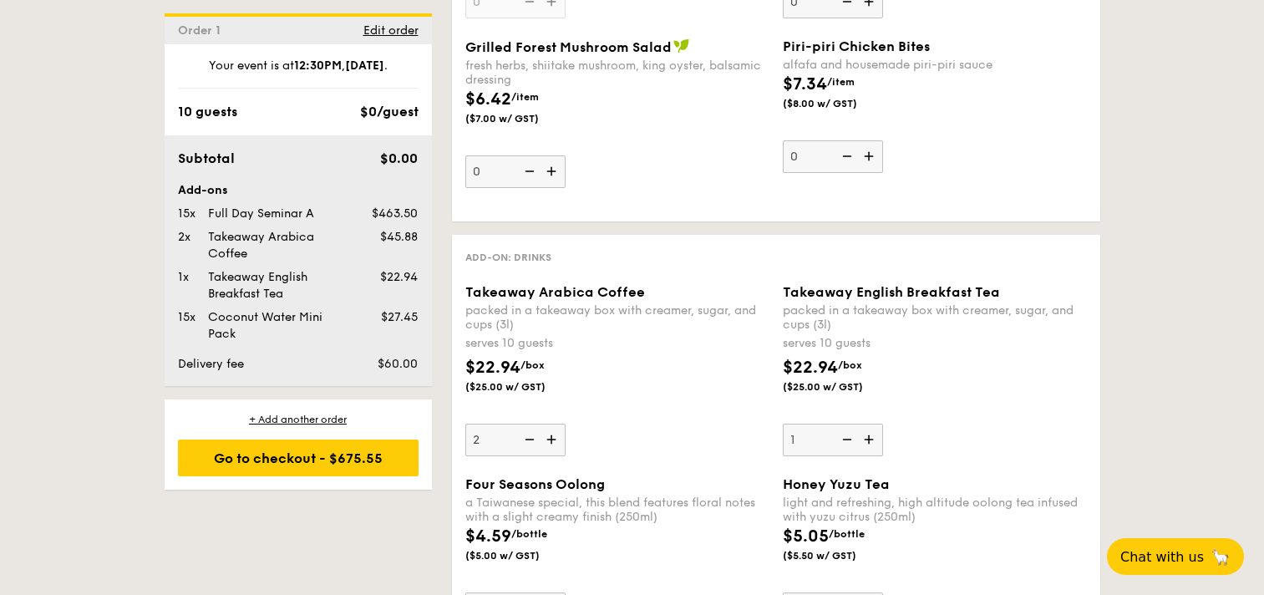
click at [866, 439] on img at bounding box center [870, 440] width 25 height 32
click at [866, 439] on input "1" at bounding box center [833, 440] width 100 height 33
type input "2"
click at [572, 289] on span "Takeaway Arabica Coffee" at bounding box center [555, 292] width 180 height 16
click at [566, 424] on input "2" at bounding box center [515, 440] width 100 height 33
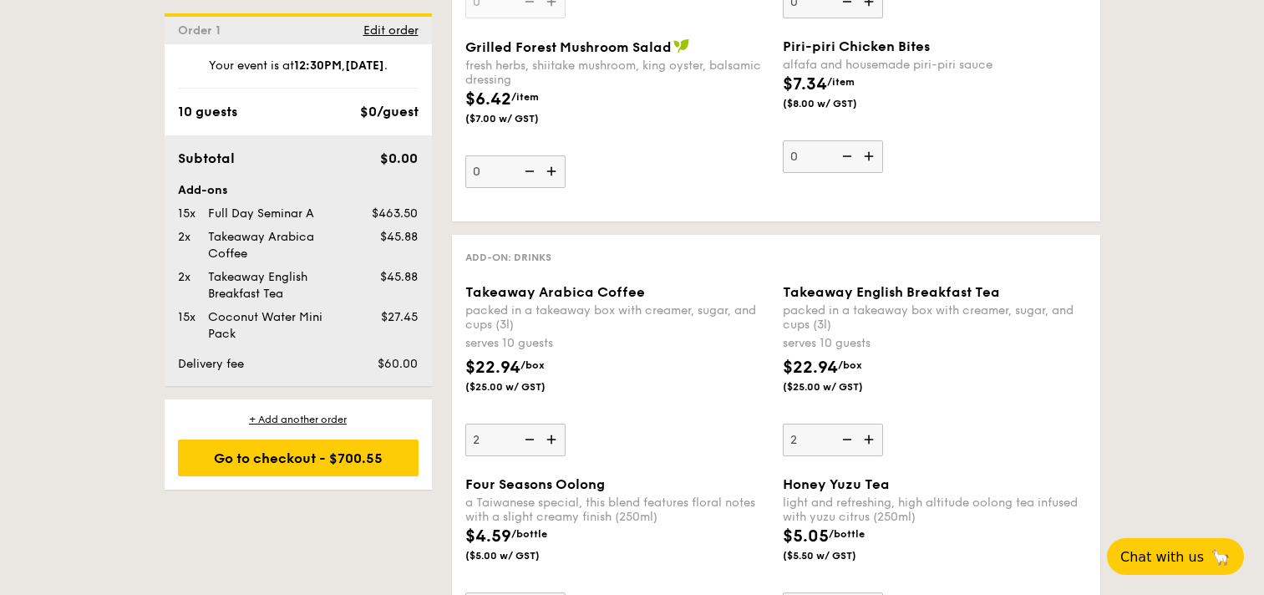
click at [572, 289] on span "Takeaway Arabica Coffee" at bounding box center [555, 292] width 180 height 16
click at [566, 424] on input "2" at bounding box center [515, 440] width 100 height 33
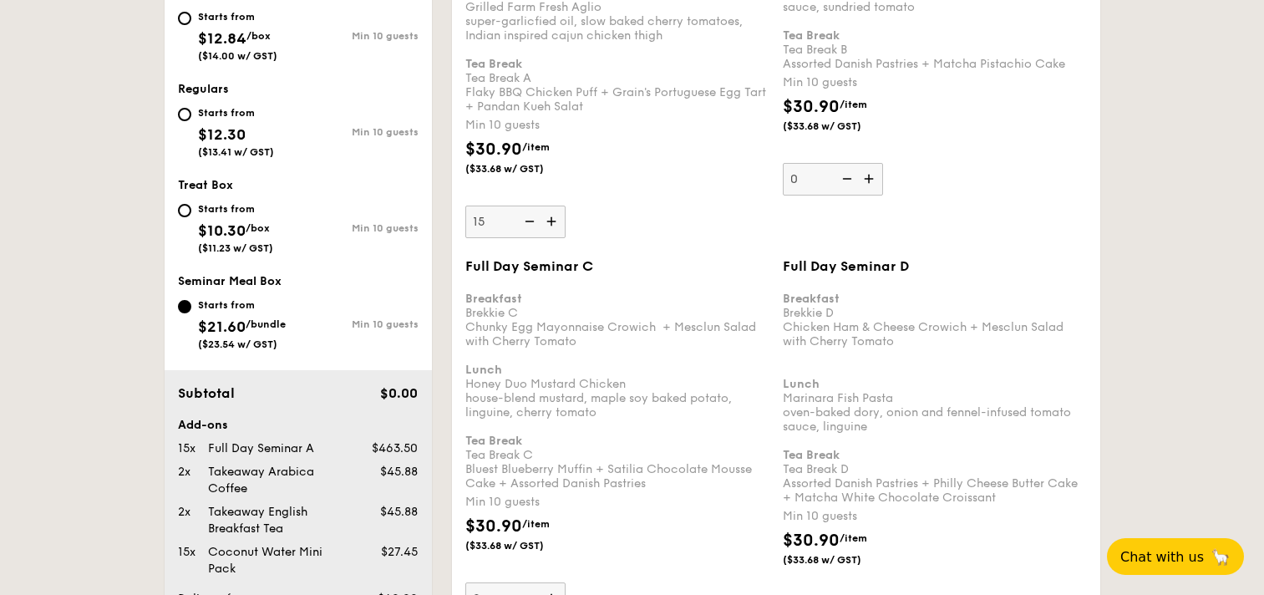
scroll to position [772, 0]
click at [553, 224] on img at bounding box center [553, 223] width 25 height 32
click at [553, 224] on input "15" at bounding box center [515, 223] width 100 height 33
click at [553, 224] on img at bounding box center [553, 223] width 25 height 32
click at [553, 224] on input "16" at bounding box center [515, 223] width 100 height 33
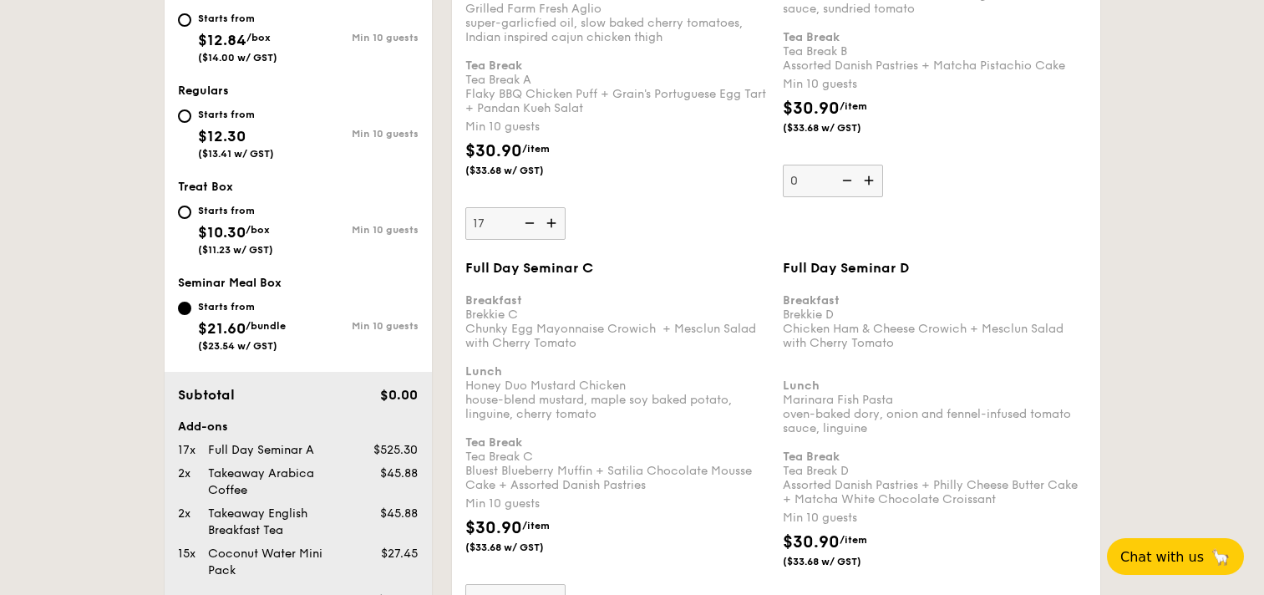
click at [553, 224] on img at bounding box center [553, 223] width 25 height 32
click at [553, 224] on input "17" at bounding box center [515, 223] width 100 height 33
click at [553, 224] on img at bounding box center [553, 223] width 25 height 32
click at [553, 224] on input "18" at bounding box center [515, 223] width 100 height 33
click at [553, 224] on img at bounding box center [553, 223] width 25 height 32
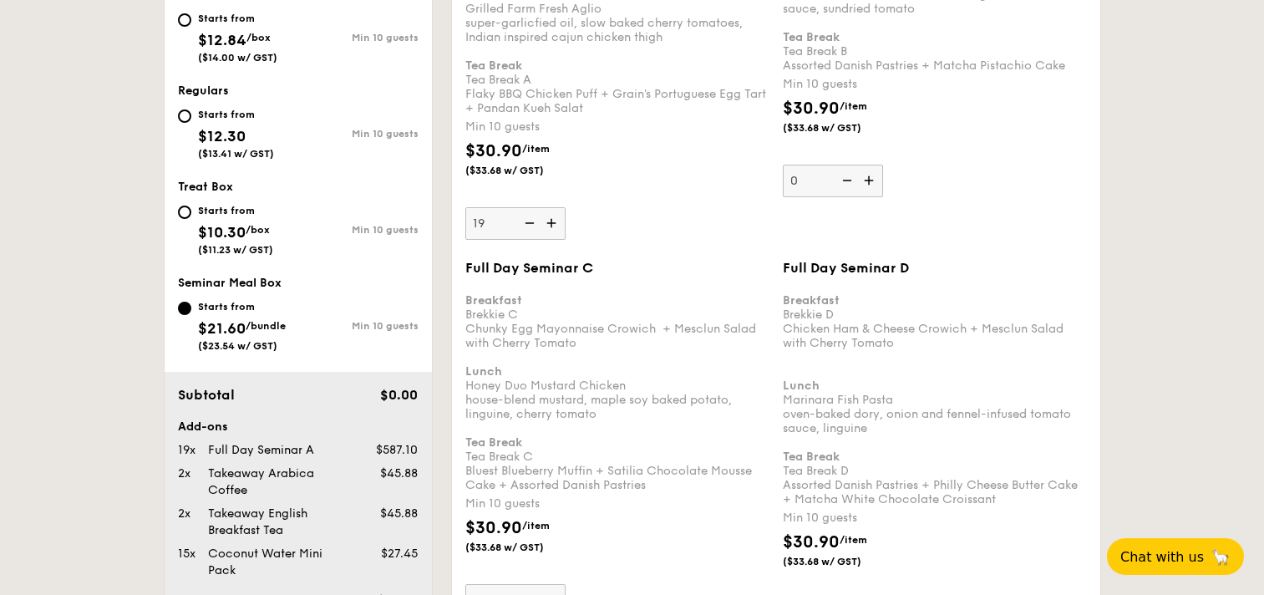
click at [553, 224] on input "19" at bounding box center [515, 223] width 100 height 33
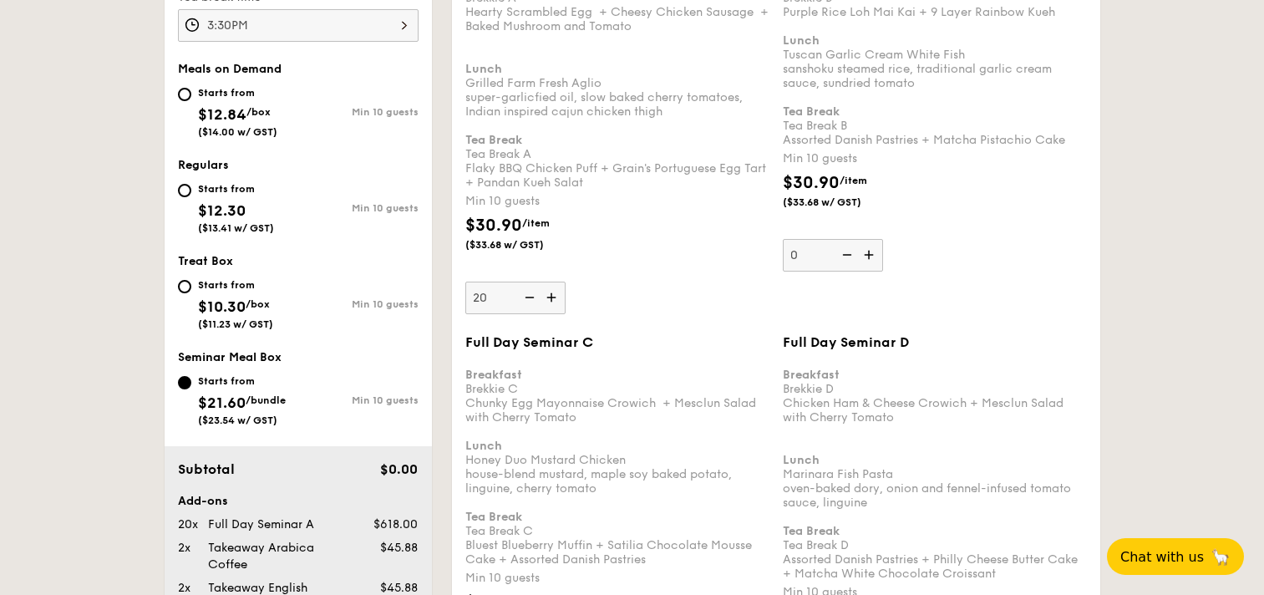
scroll to position [866, 0]
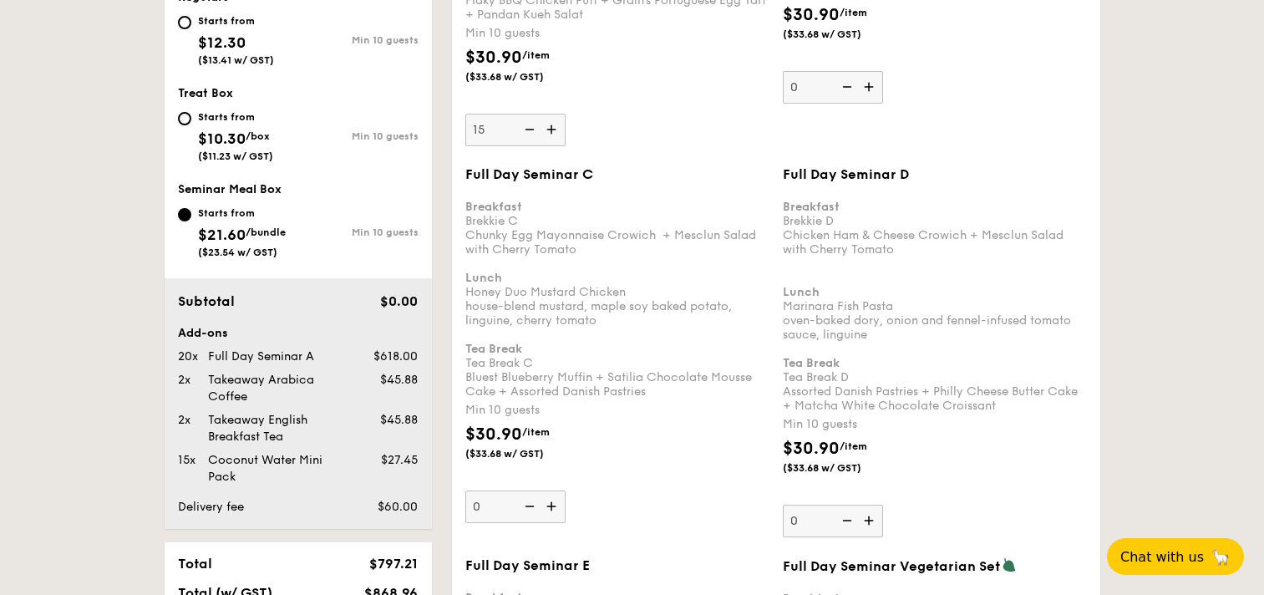
type input "15"
drag, startPoint x: 538, startPoint y: 132, endPoint x: 571, endPoint y: 165, distance: 46.7
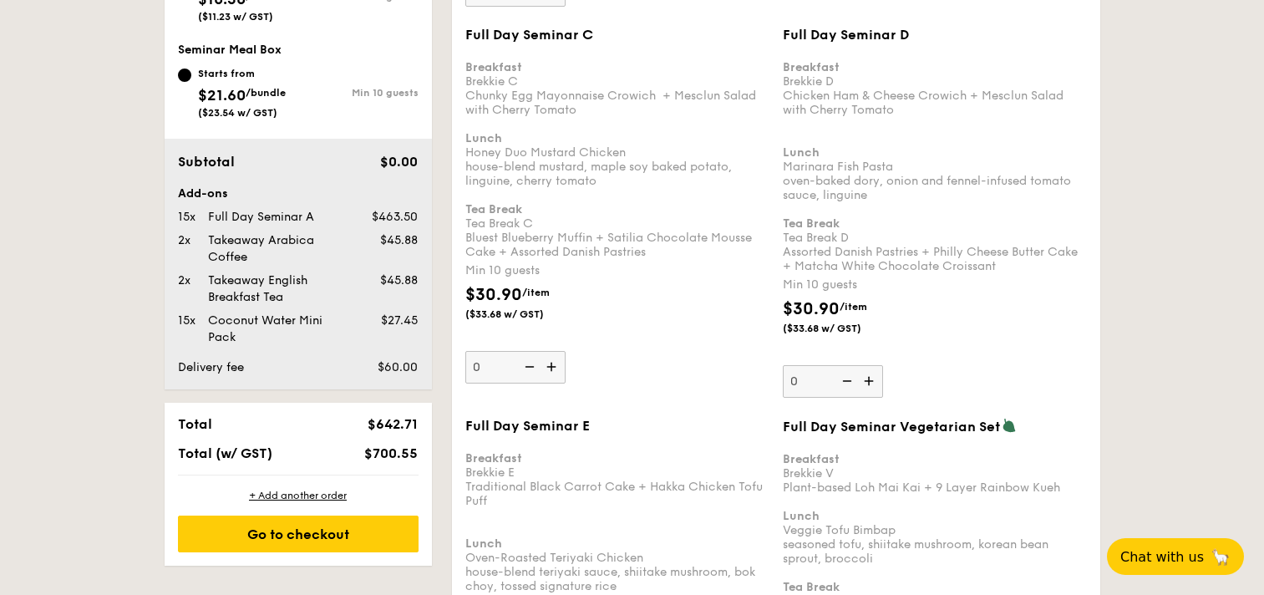
scroll to position [1331, 0]
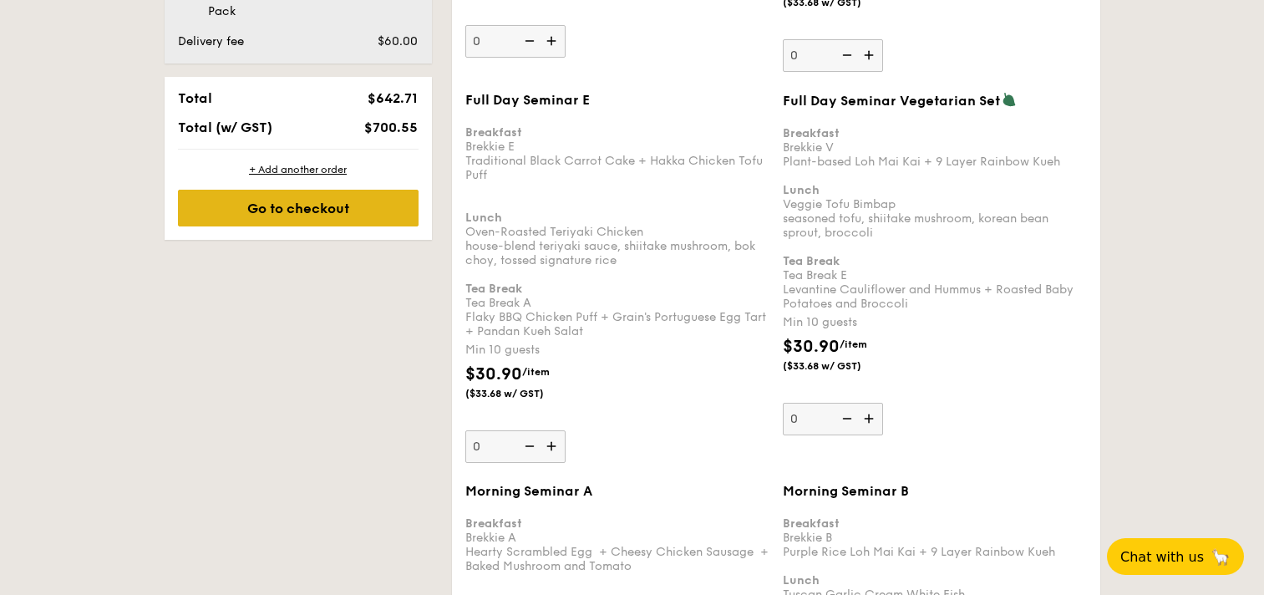
click at [327, 221] on div "Go to checkout" at bounding box center [298, 208] width 241 height 37
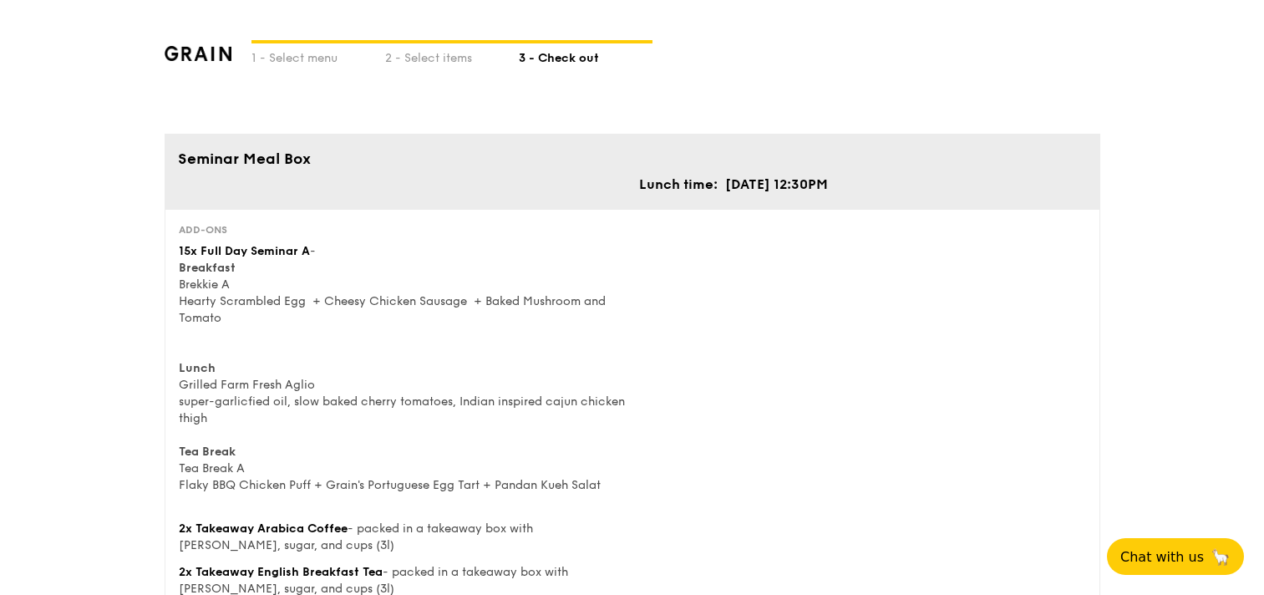
scroll to position [1230, 0]
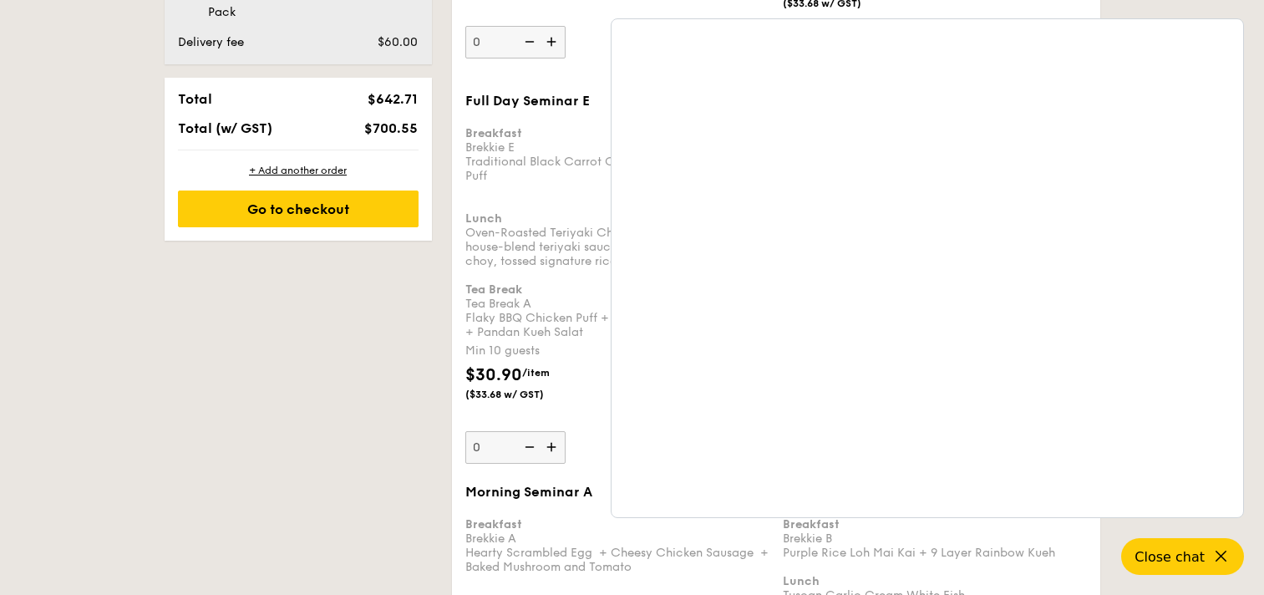
scroll to position [1330, 0]
drag, startPoint x: 341, startPoint y: 225, endPoint x: 150, endPoint y: 396, distance: 256.2
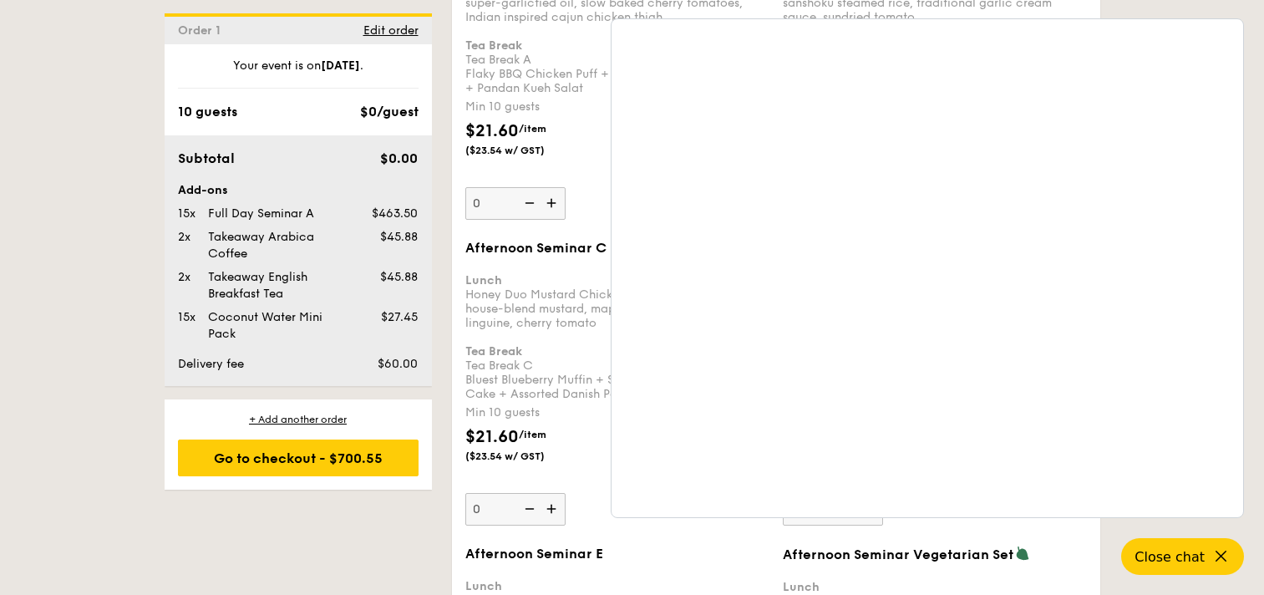
scroll to position [3427, 0]
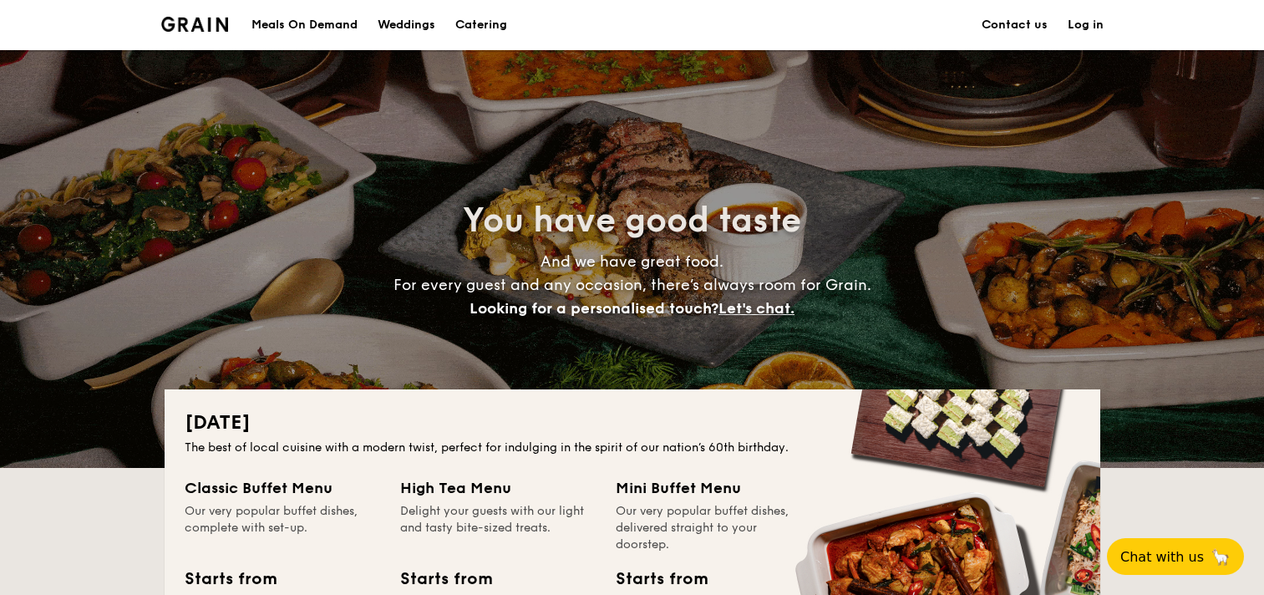
click at [991, 29] on link "Contact us" at bounding box center [1015, 25] width 66 height 50
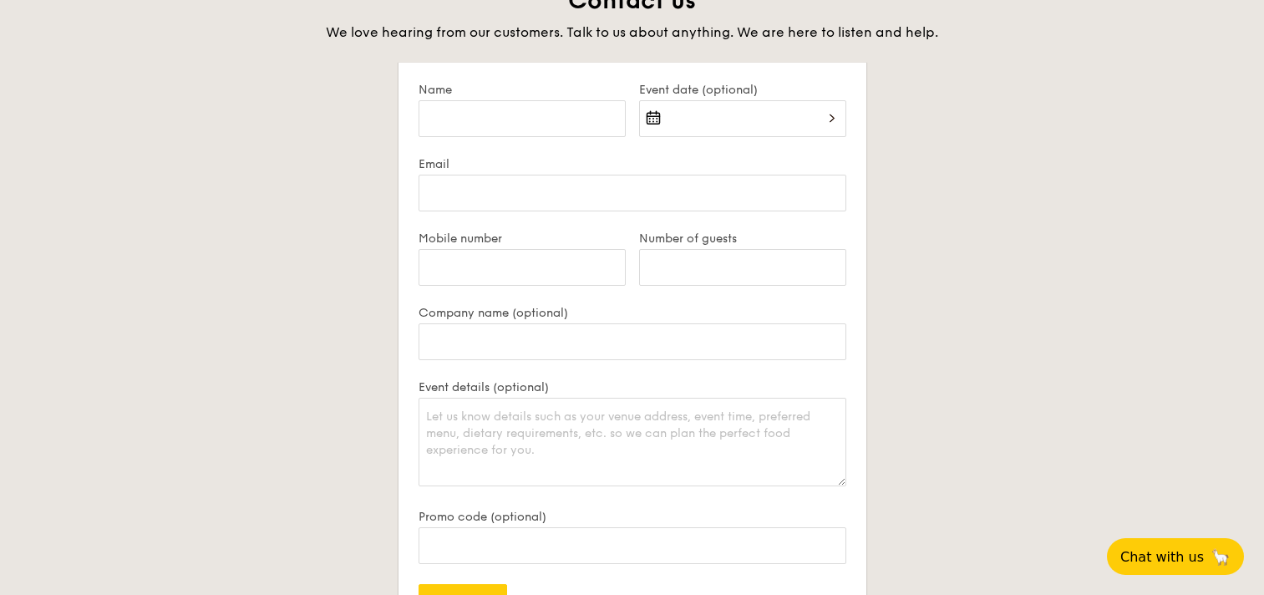
scroll to position [3843, 0]
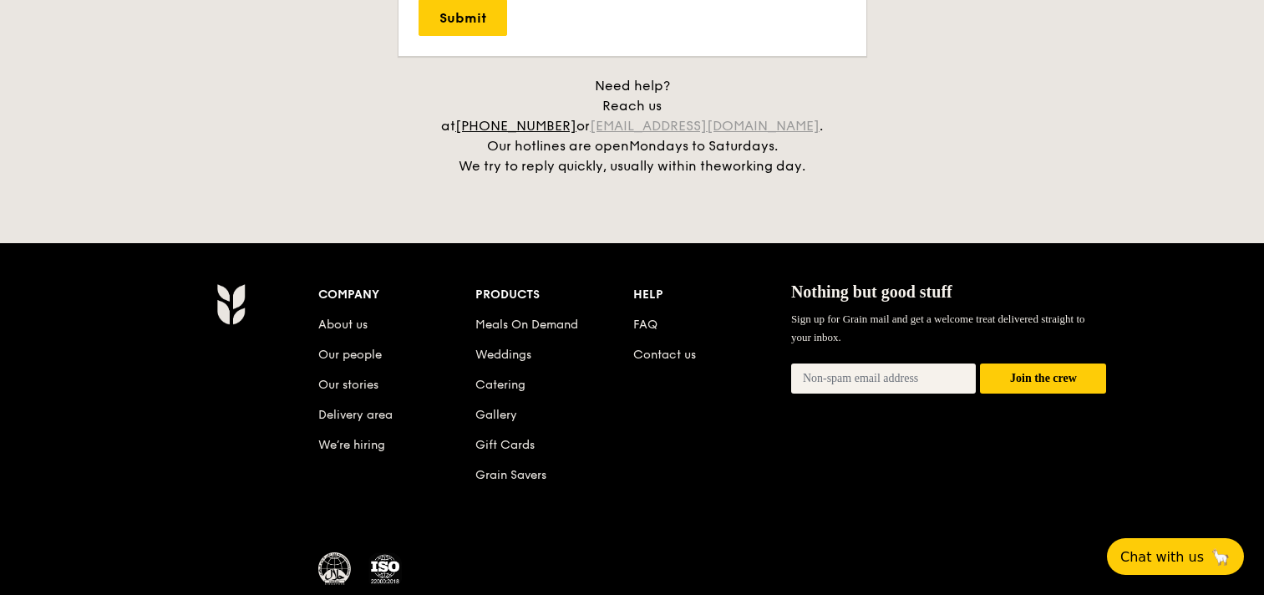
drag, startPoint x: 645, startPoint y: 103, endPoint x: 809, endPoint y: 97, distance: 163.9
click at [809, 97] on div "Need help? Reach us at [PHONE_NUMBER] or [EMAIL_ADDRESS][DOMAIN_NAME] . Our hot…" at bounding box center [633, 126] width 418 height 100
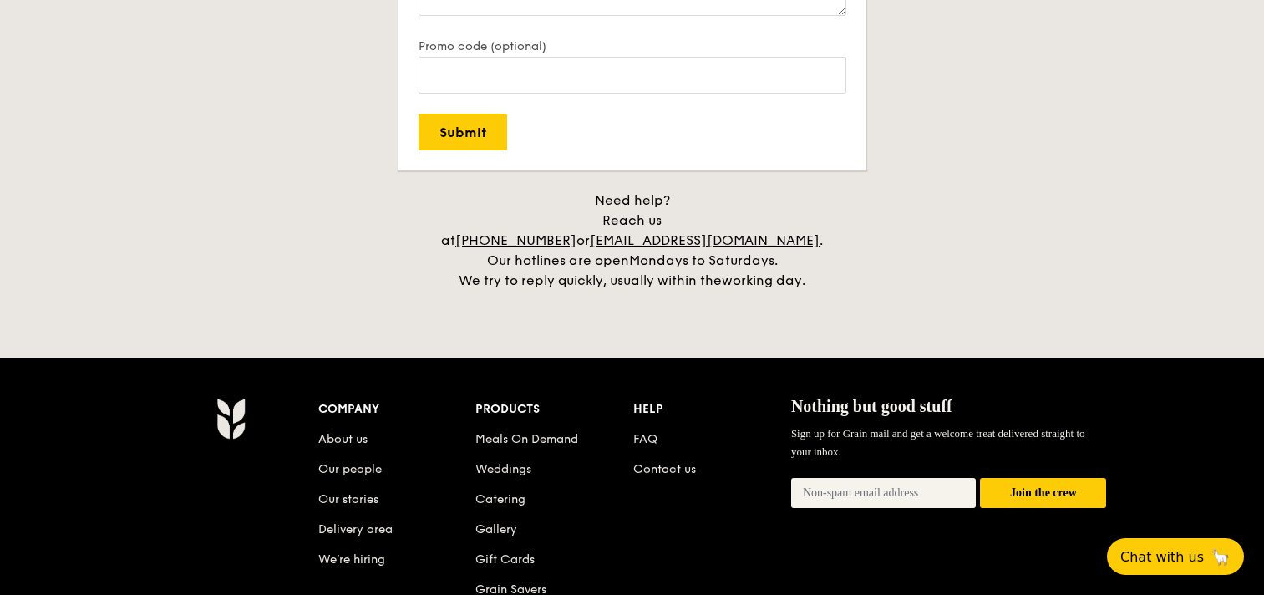
scroll to position [3601, 0]
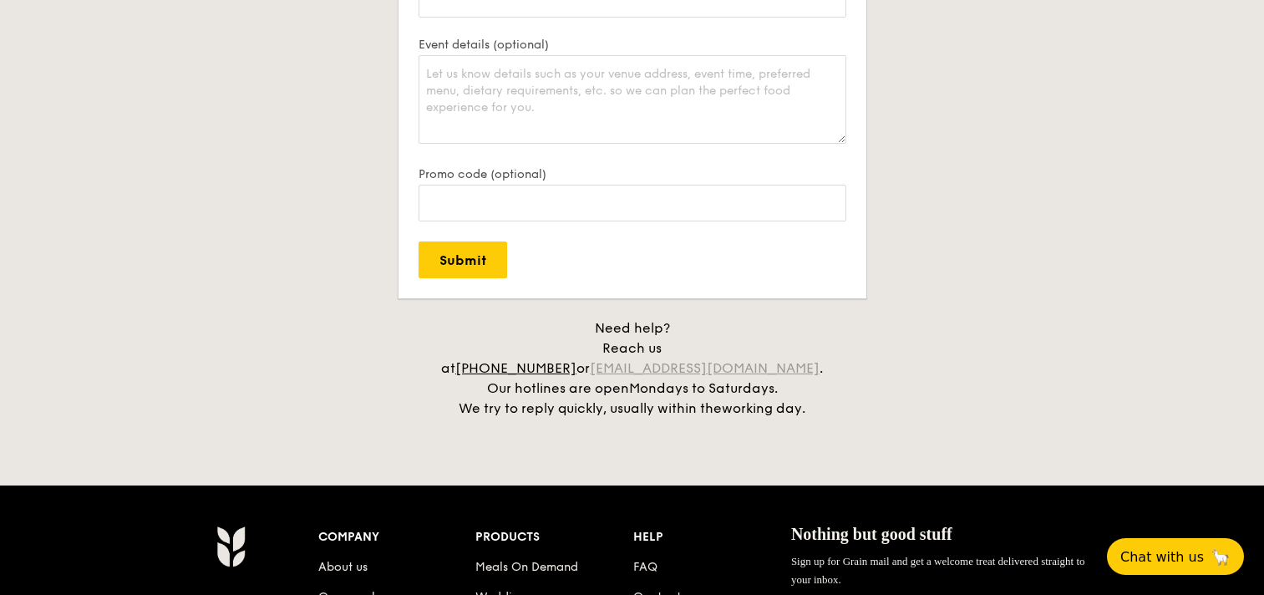
drag, startPoint x: 646, startPoint y: 348, endPoint x: 808, endPoint y: 339, distance: 162.3
click at [808, 339] on div "Need help? Reach us at [PHONE_NUMBER] or [EMAIL_ADDRESS][DOMAIN_NAME] . Our hot…" at bounding box center [633, 368] width 418 height 100
copy link "[EMAIL_ADDRESS][DOMAIN_NAME]"
